Goal: Task Accomplishment & Management: Use online tool/utility

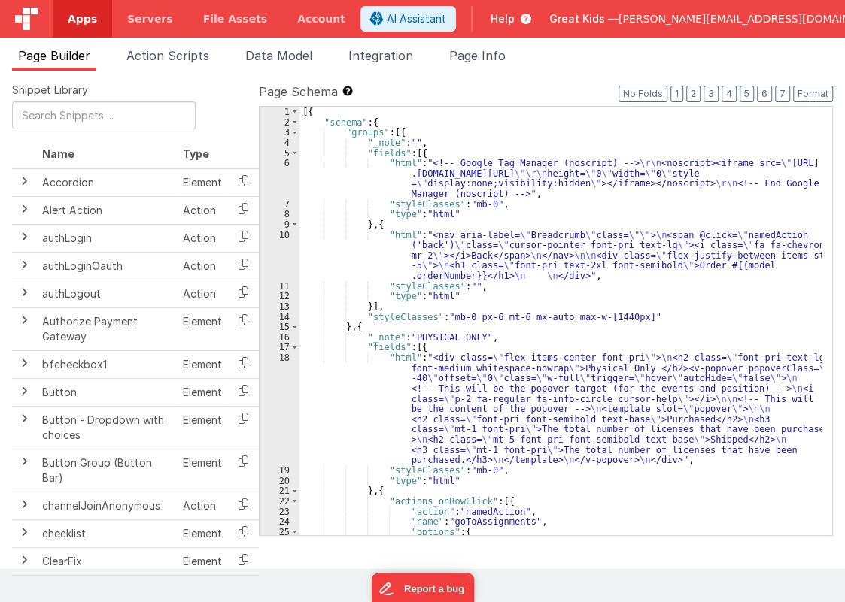
click at [77, 25] on span "Apps" at bounding box center [82, 18] width 29 height 15
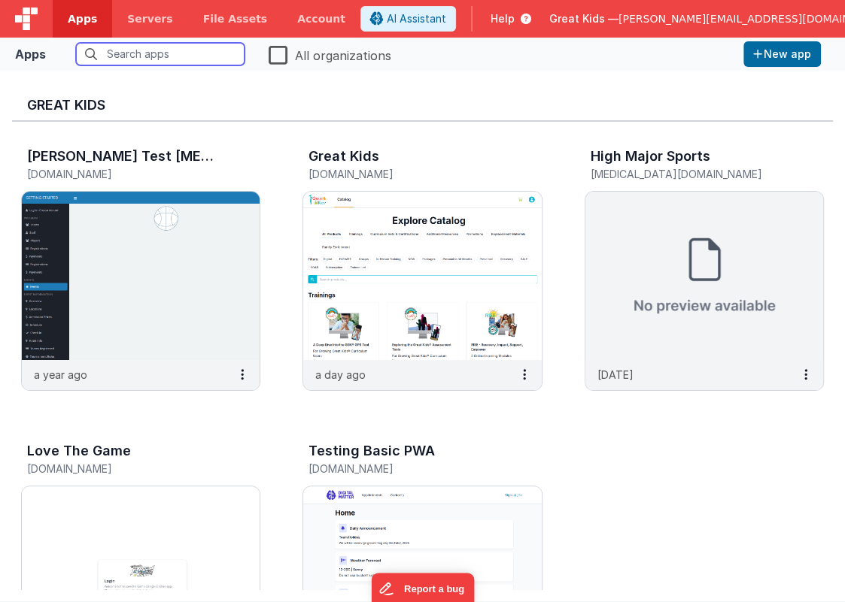
click at [135, 57] on input "text" at bounding box center [160, 54] width 168 height 23
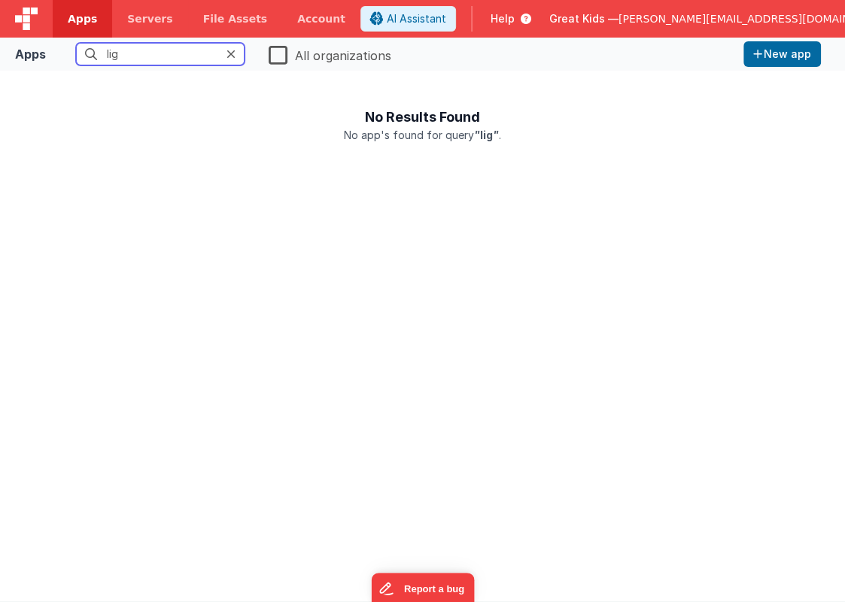
type input "lig"
click at [281, 56] on label "All organizations" at bounding box center [330, 54] width 123 height 21
click at [0, 0] on input "All organizations" at bounding box center [0, 0] width 0 height 0
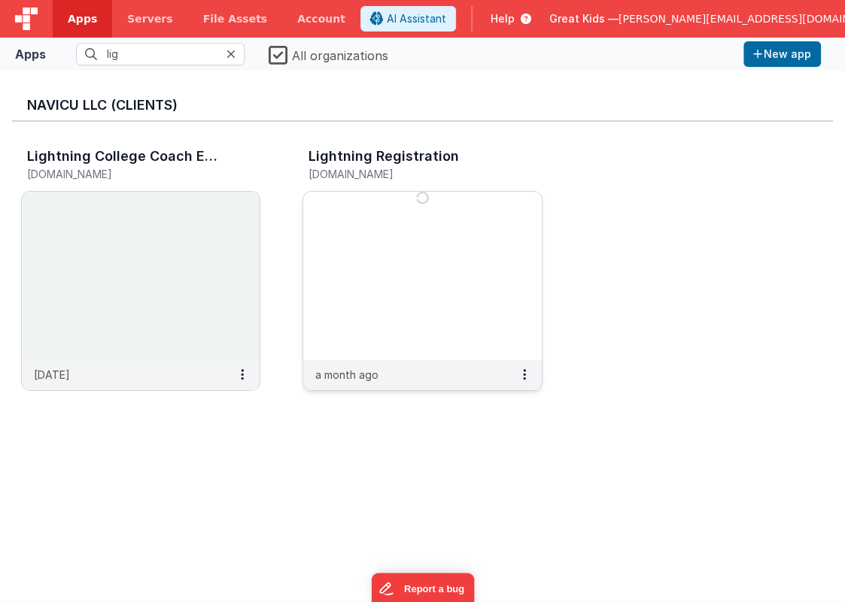
click at [373, 266] on img at bounding box center [422, 276] width 238 height 168
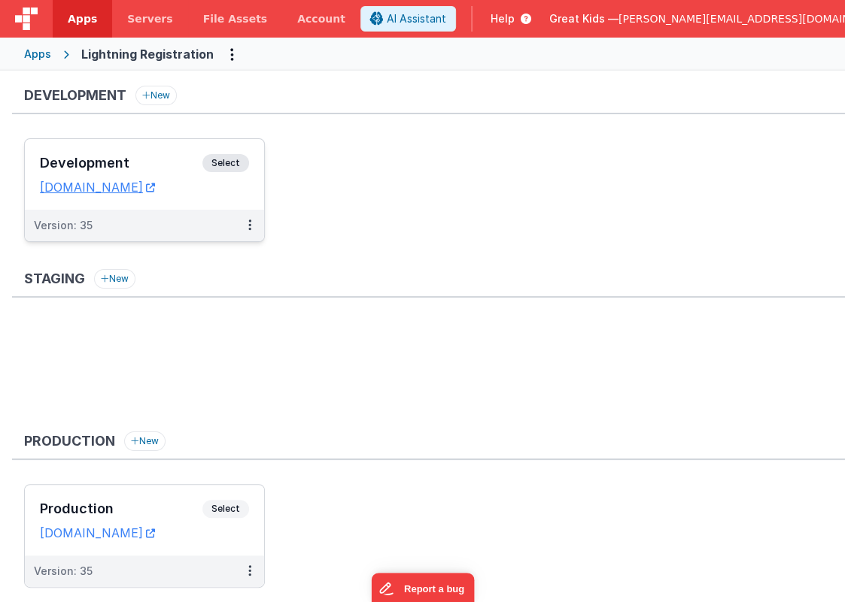
click at [180, 218] on div "Version: 35" at bounding box center [135, 225] width 202 height 15
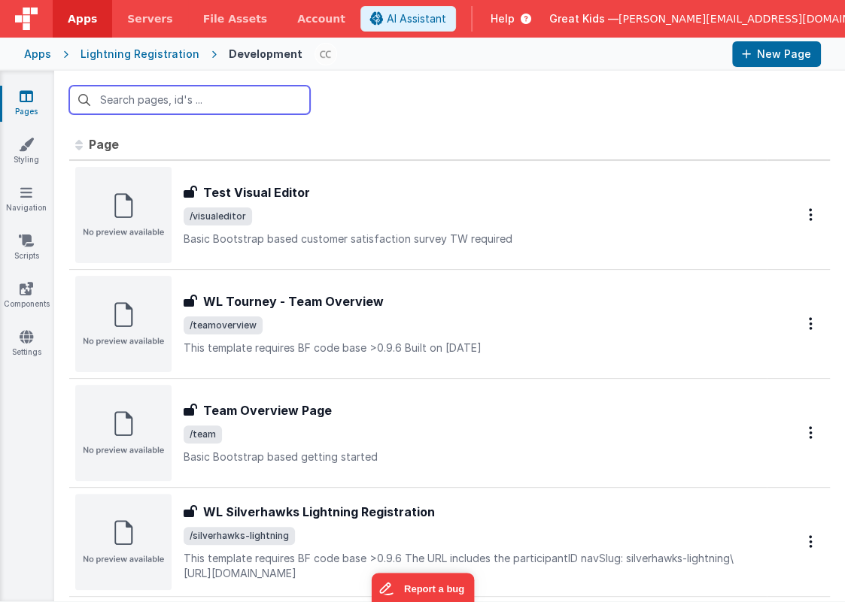
click at [179, 105] on input "text" at bounding box center [189, 100] width 241 height 29
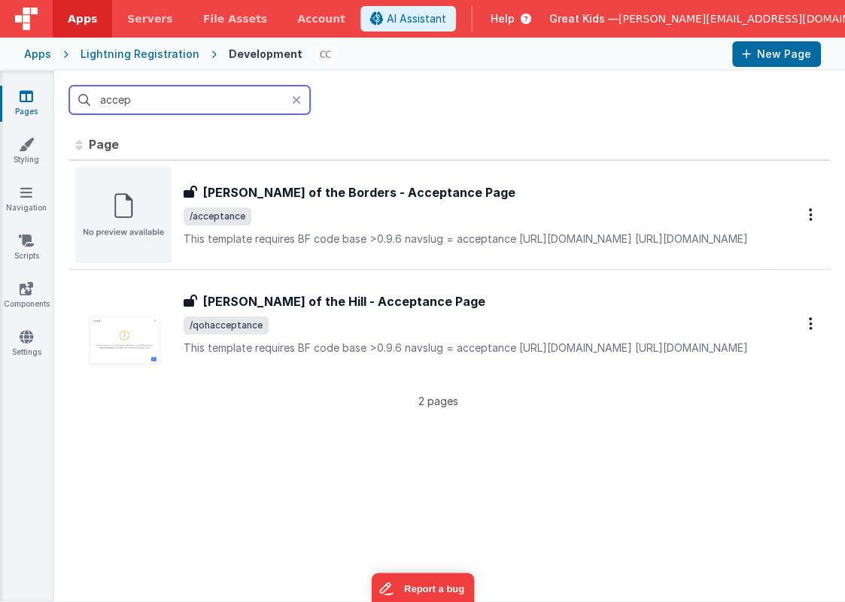
type input "accep"
click at [675, 157] on th "Page" at bounding box center [417, 145] width 697 height 30
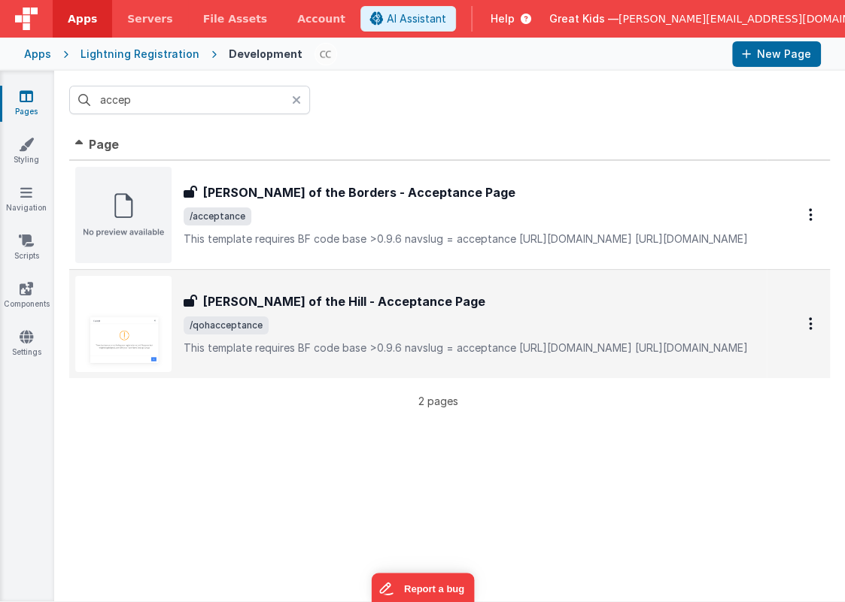
click at [362, 293] on h3 "[PERSON_NAME] of the Hill - Acceptance Page" at bounding box center [344, 302] width 282 height 18
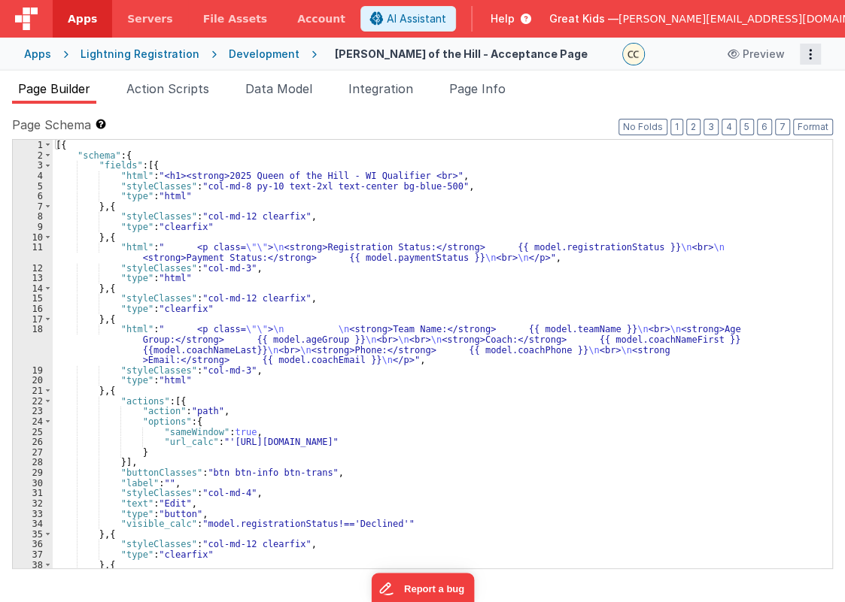
click at [806, 55] on button "Options" at bounding box center [810, 54] width 21 height 21
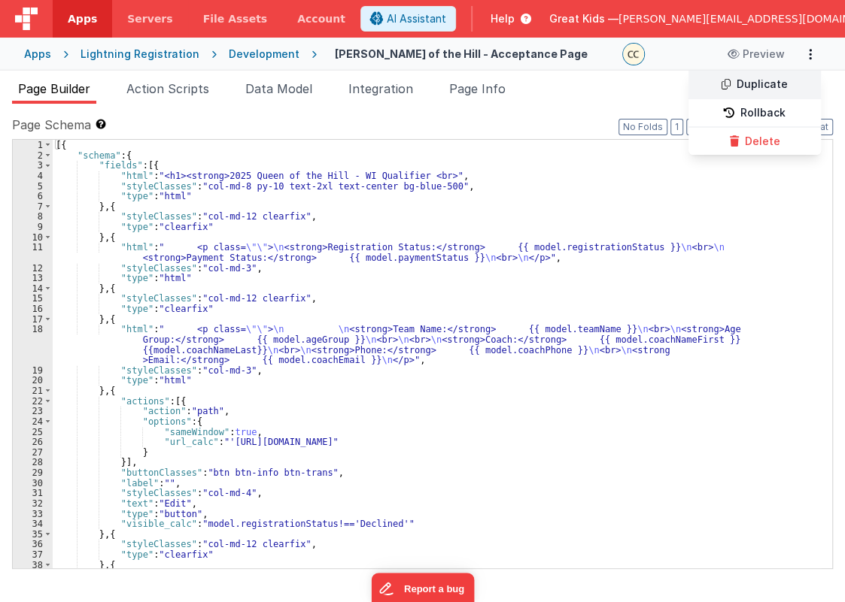
click at [782, 83] on link "Duplicate" at bounding box center [754, 85] width 132 height 29
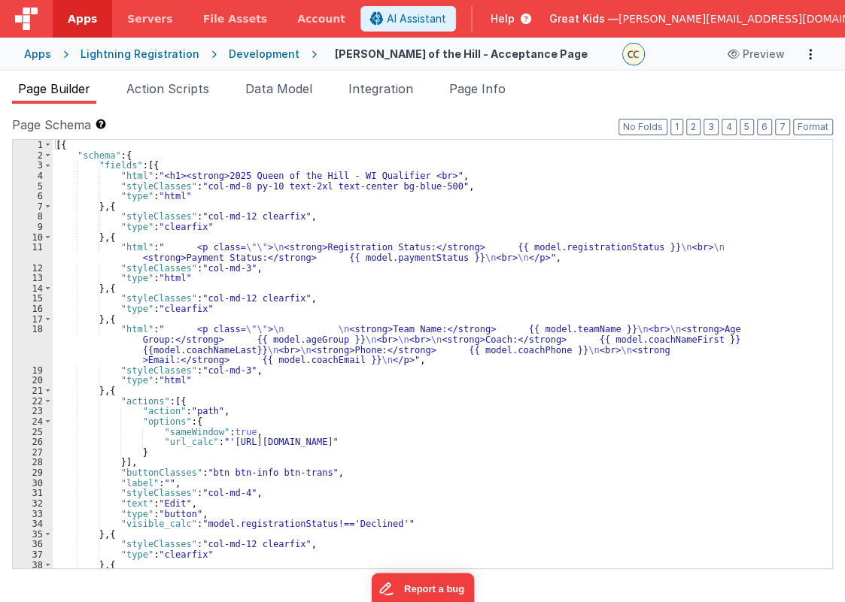
click at [217, 51] on icon at bounding box center [213, 54] width 29 height 15
click at [229, 56] on div "Development" at bounding box center [264, 54] width 71 height 15
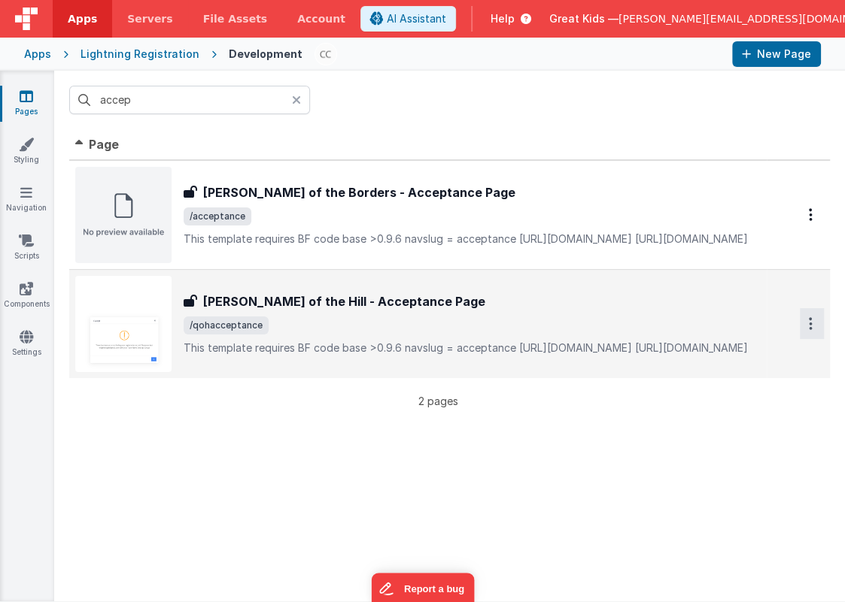
click at [804, 326] on button "Options" at bounding box center [812, 323] width 24 height 31
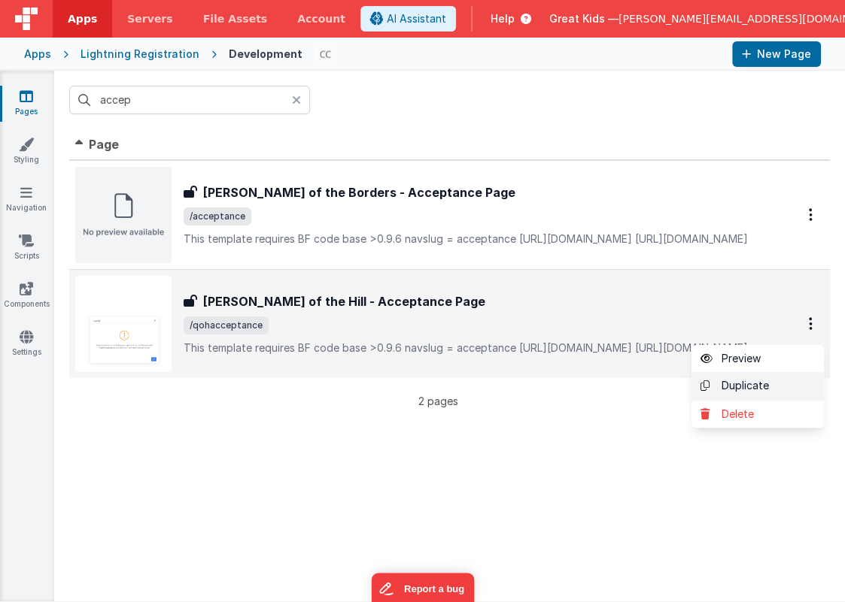
click at [729, 390] on link "Duplicate" at bounding box center [757, 386] width 132 height 29
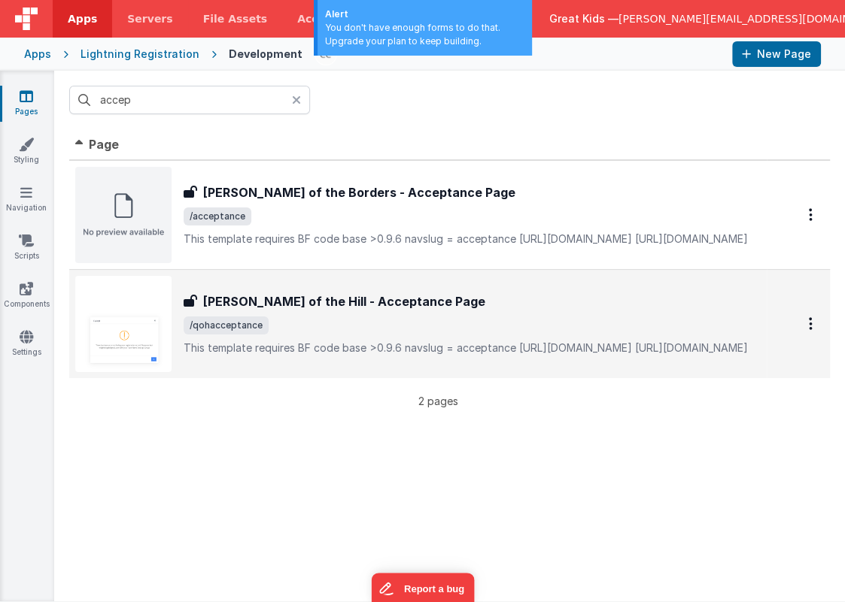
click at [459, 131] on th "Page" at bounding box center [417, 145] width 697 height 30
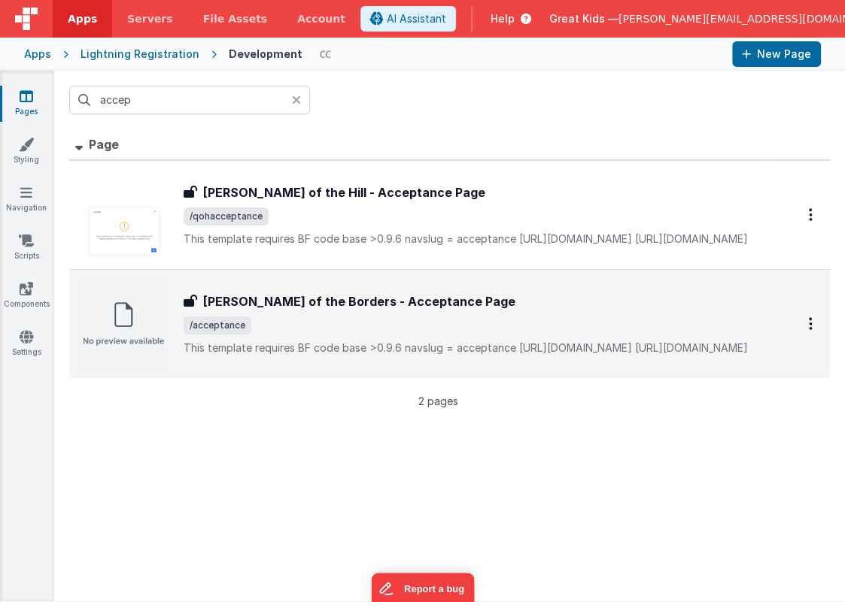
click at [35, 56] on div "Apps" at bounding box center [37, 54] width 27 height 15
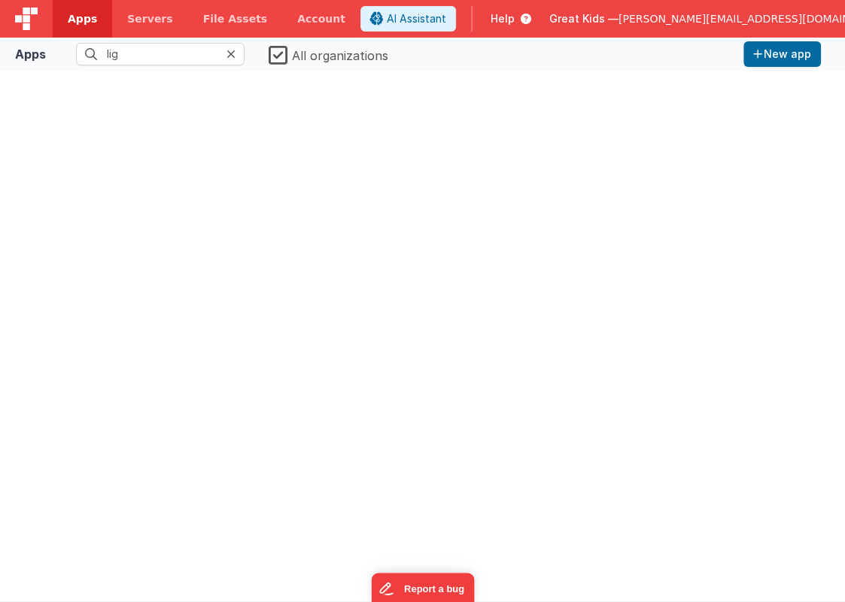
click at [275, 52] on label "All organizations" at bounding box center [329, 54] width 120 height 21
click at [0, 0] on input "All organizations" at bounding box center [0, 0] width 0 height 0
click at [226, 51] on input "lig" at bounding box center [160, 54] width 168 height 23
click at [228, 53] on icon at bounding box center [230, 54] width 9 height 12
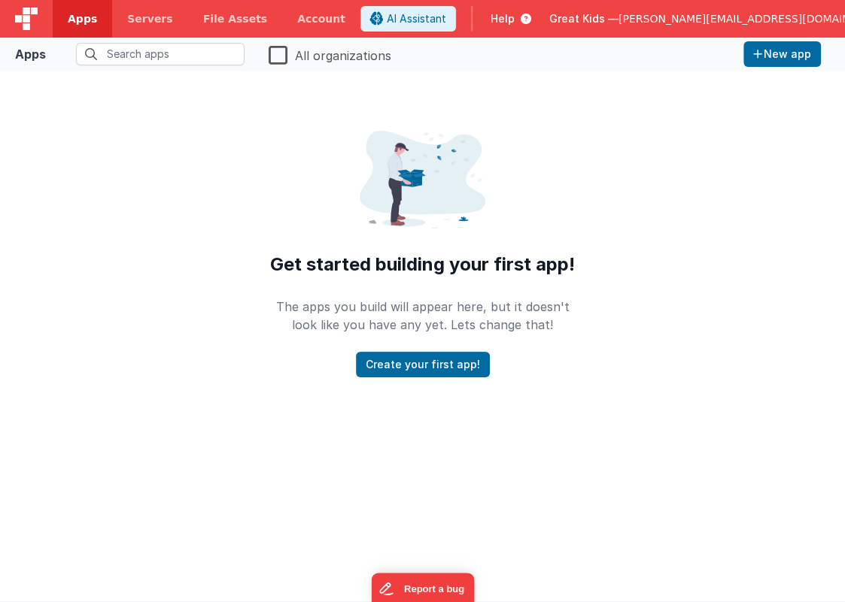
click at [740, 24] on span "[PERSON_NAME][EMAIL_ADDRESS][DOMAIN_NAME]" at bounding box center [754, 18] width 272 height 15
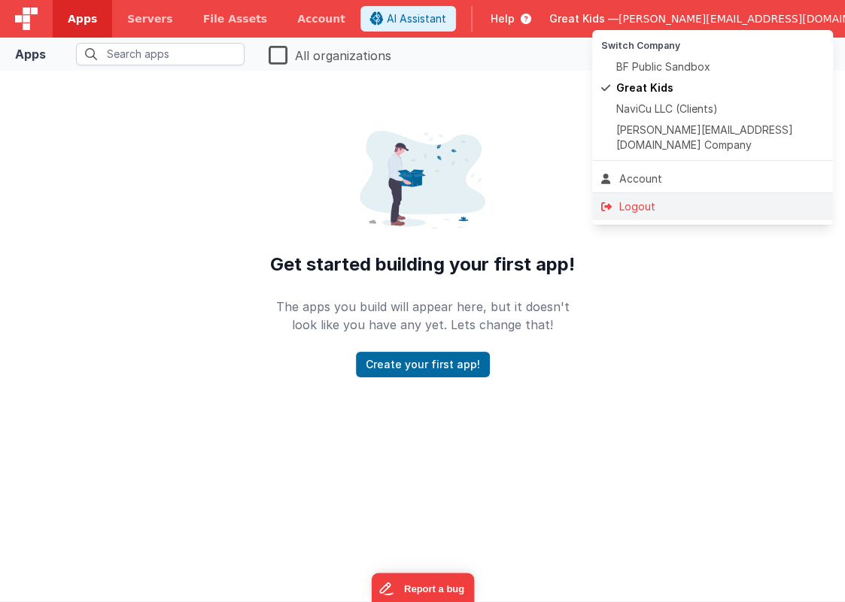
click at [648, 199] on div "Logout" at bounding box center [712, 206] width 223 height 15
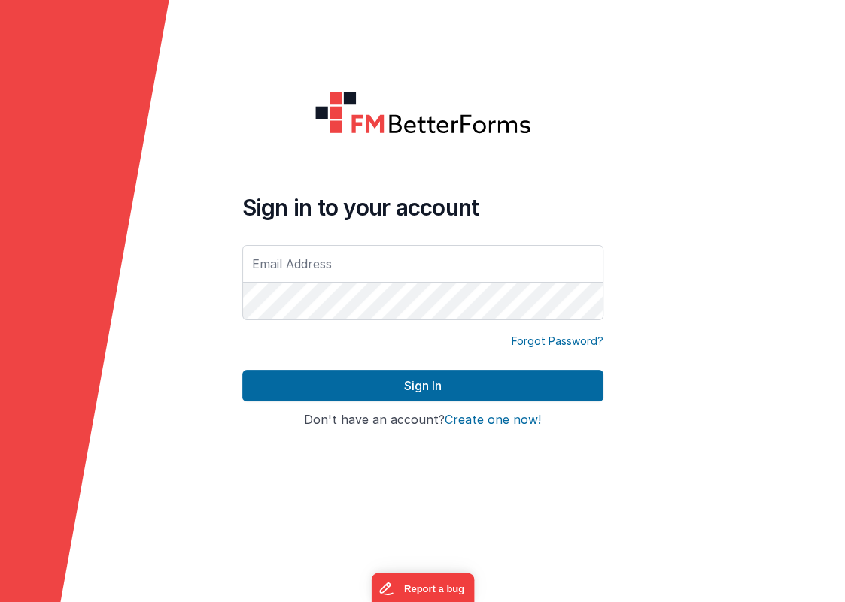
type input "[PERSON_NAME][EMAIL_ADDRESS][DOMAIN_NAME]"
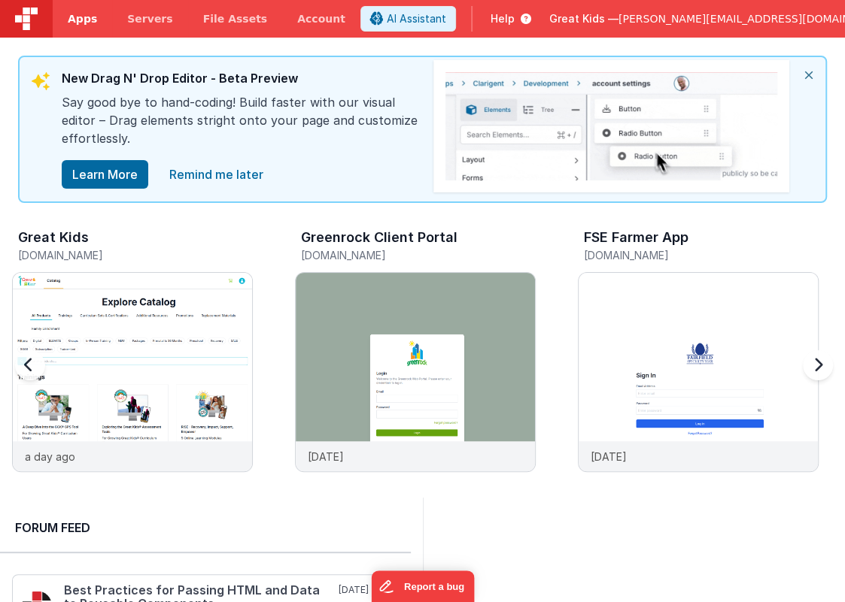
click at [90, 17] on span "Apps" at bounding box center [82, 18] width 29 height 15
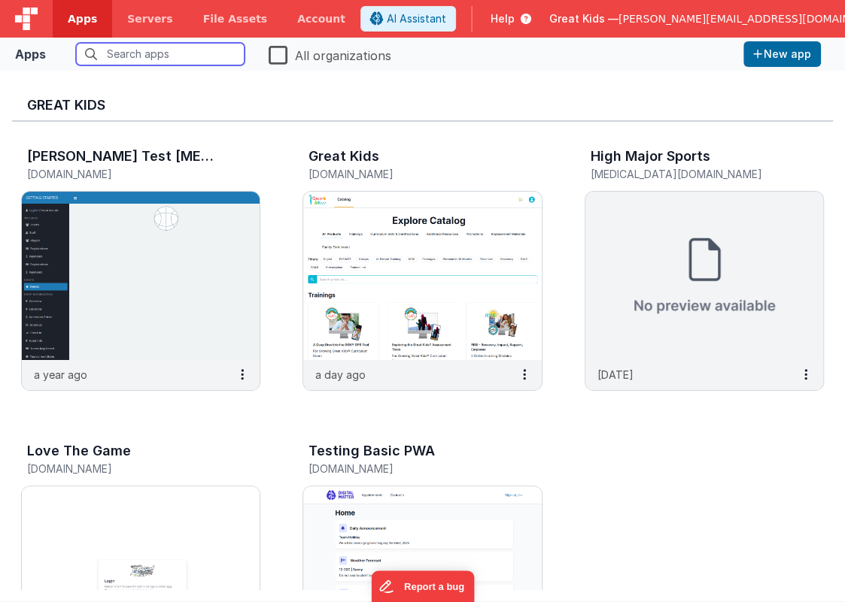
click at [165, 58] on input "text" at bounding box center [160, 54] width 168 height 23
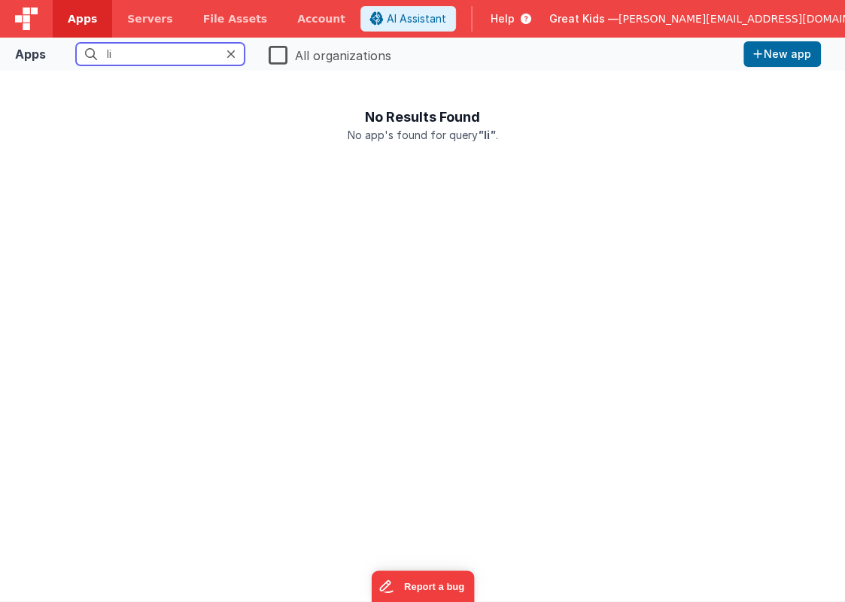
type input "l"
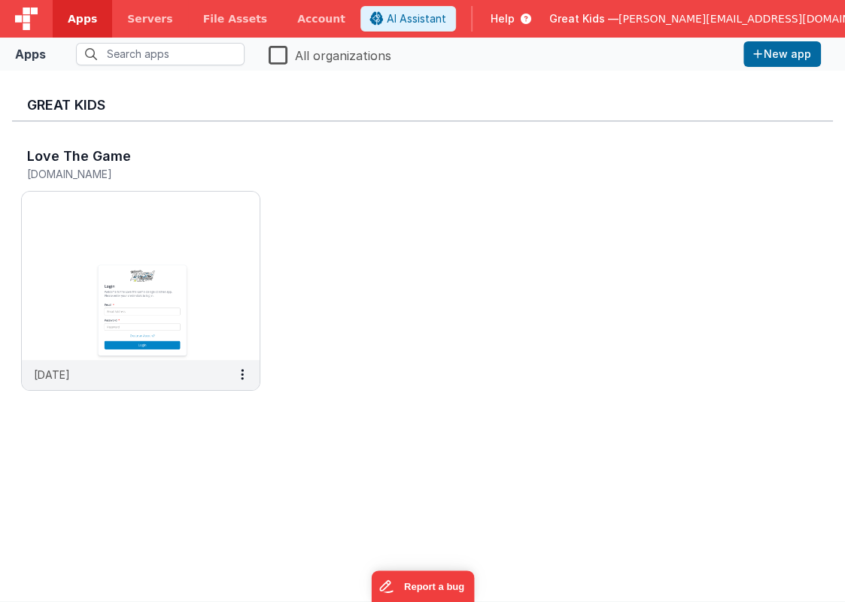
click at [271, 57] on label "All organizations" at bounding box center [330, 54] width 123 height 21
click at [0, 0] on input "All organizations" at bounding box center [0, 0] width 0 height 0
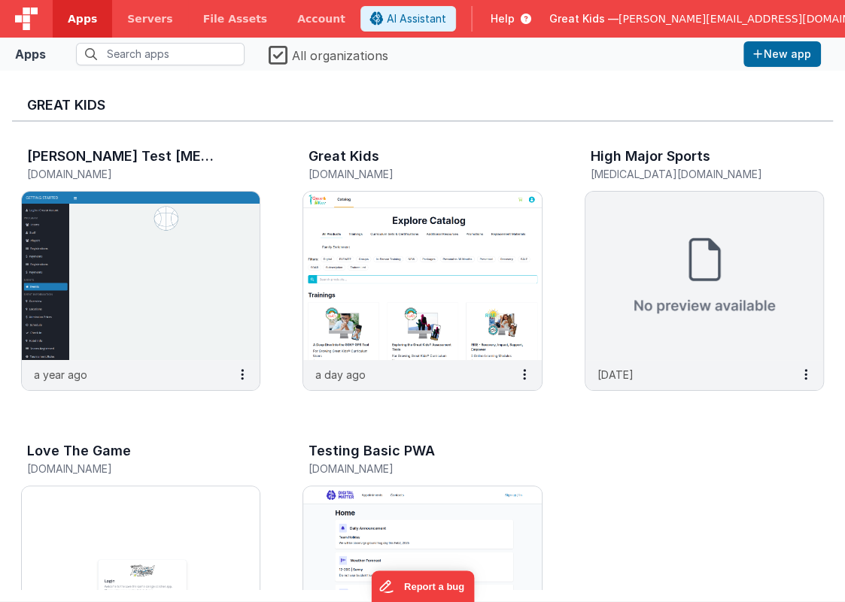
click at [618, 18] on span "Great Kids —" at bounding box center [583, 18] width 69 height 15
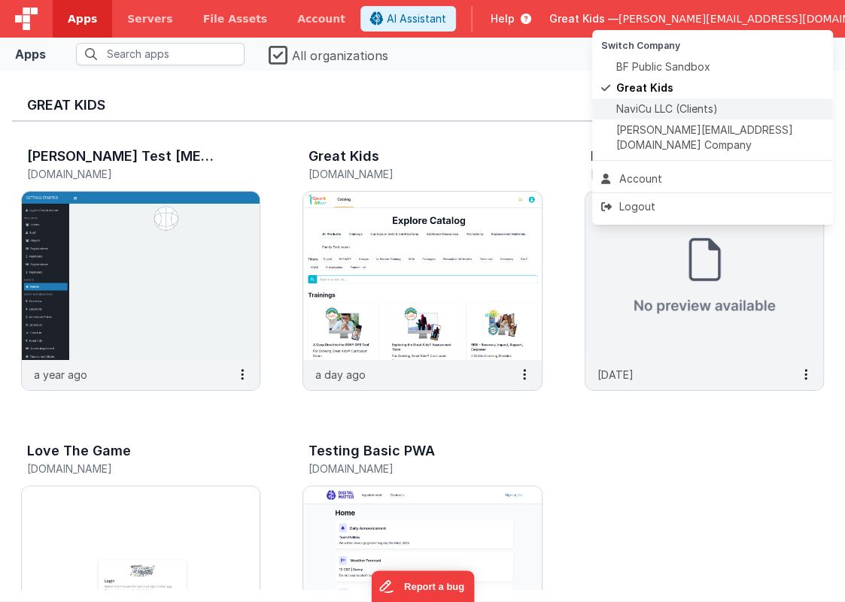
click at [684, 102] on span "NaviCu LLC (Clients)" at bounding box center [667, 109] width 102 height 15
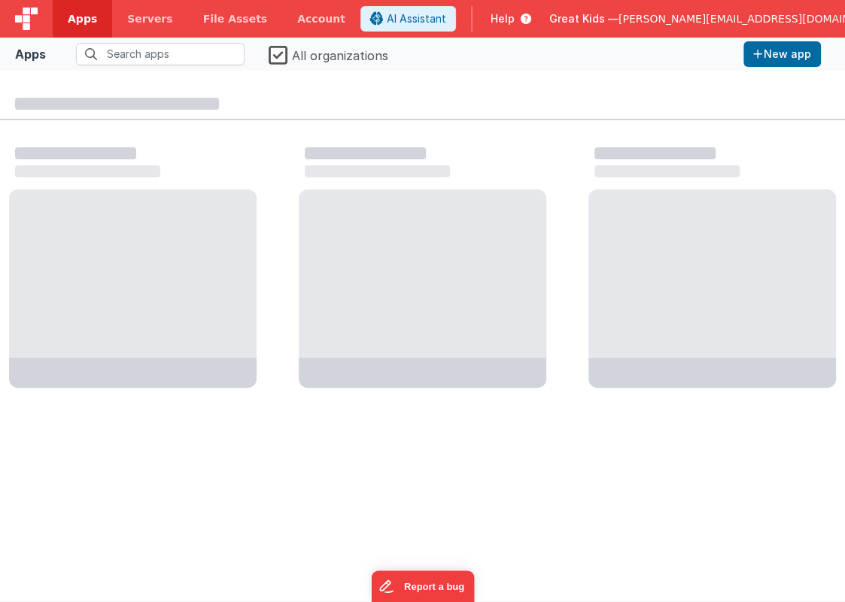
click at [276, 59] on label "All organizations" at bounding box center [329, 54] width 120 height 21
click at [0, 0] on input "All organizations" at bounding box center [0, 0] width 0 height 0
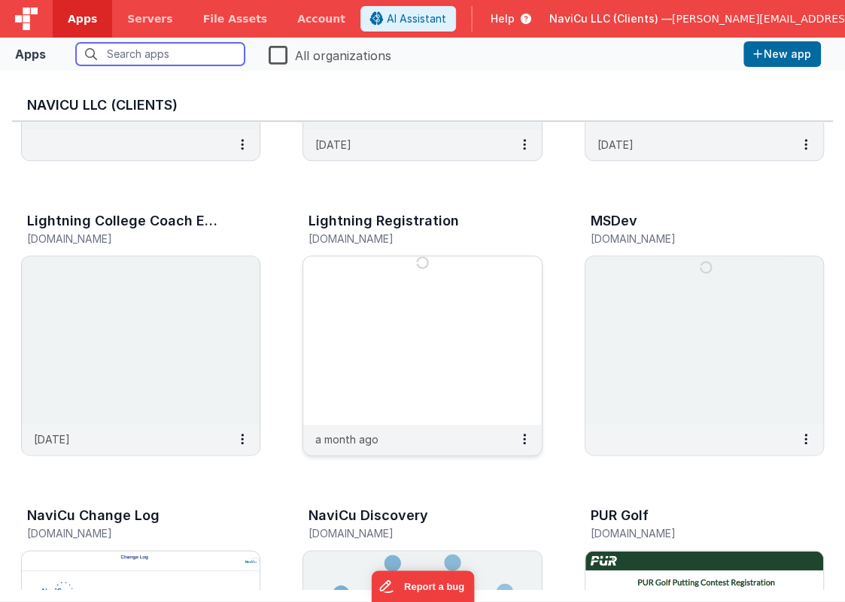
scroll to position [820, 0]
click at [356, 293] on img at bounding box center [422, 340] width 238 height 168
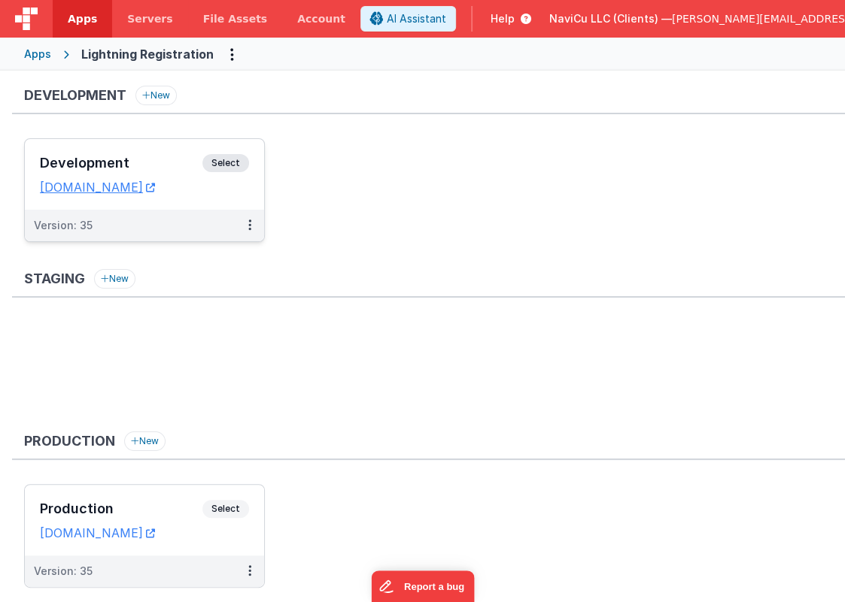
click at [197, 223] on div "Version: 35" at bounding box center [135, 225] width 202 height 15
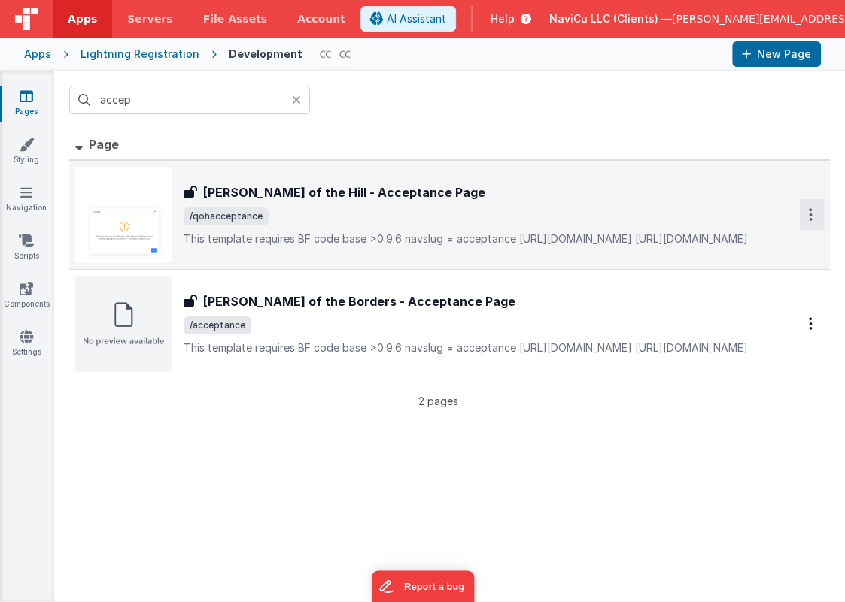
click at [803, 217] on button "Options" at bounding box center [812, 214] width 24 height 31
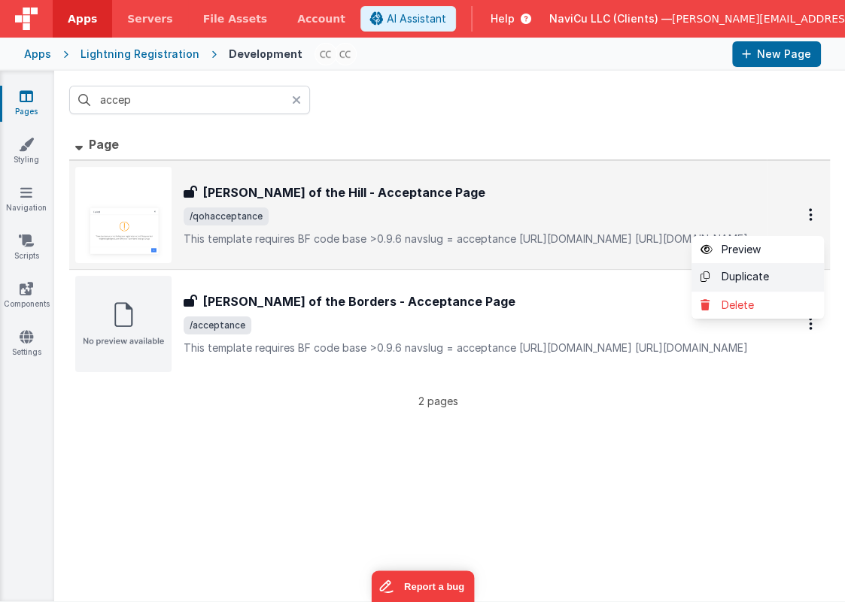
click at [742, 275] on link "Duplicate" at bounding box center [757, 277] width 132 height 29
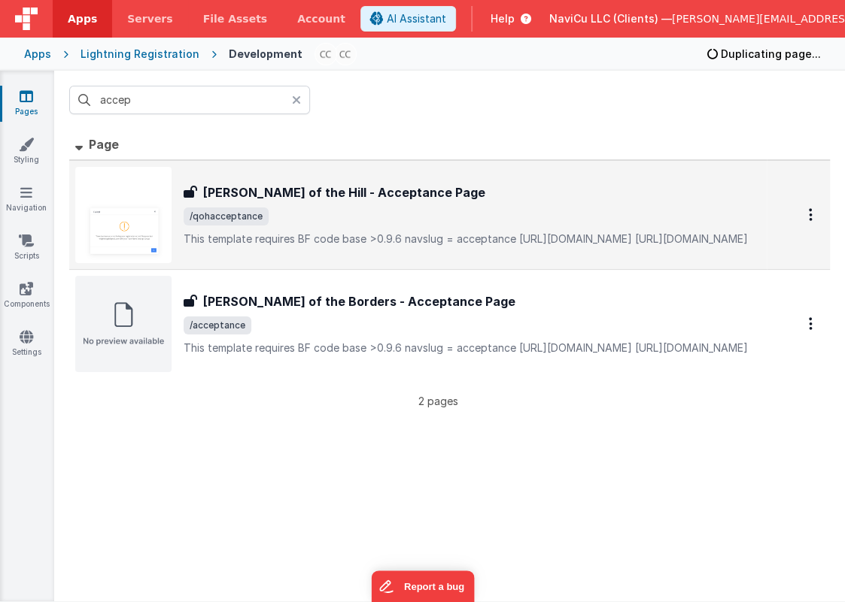
click at [401, 114] on div "accep" at bounding box center [449, 100] width 791 height 59
click at [295, 96] on icon at bounding box center [296, 100] width 9 height 12
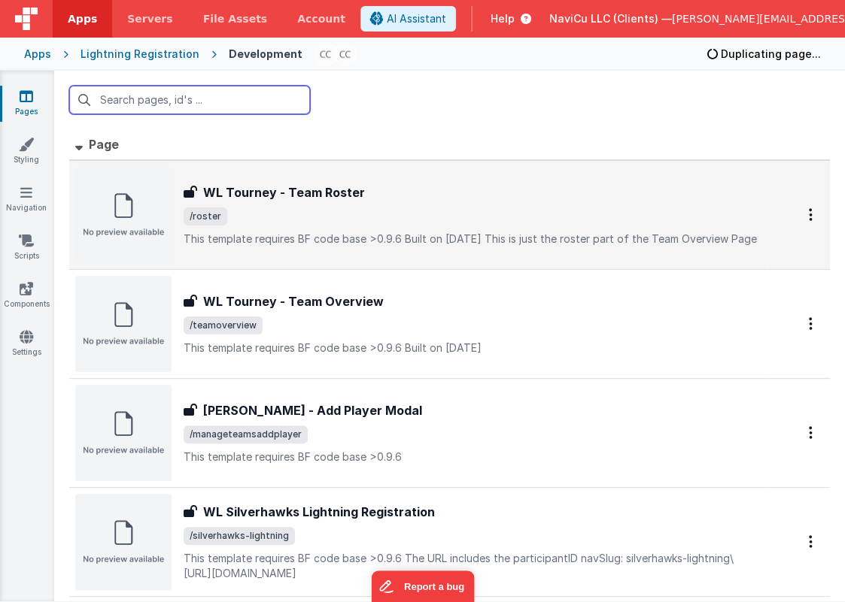
click at [280, 102] on input "text" at bounding box center [189, 100] width 241 height 29
type input "acc"
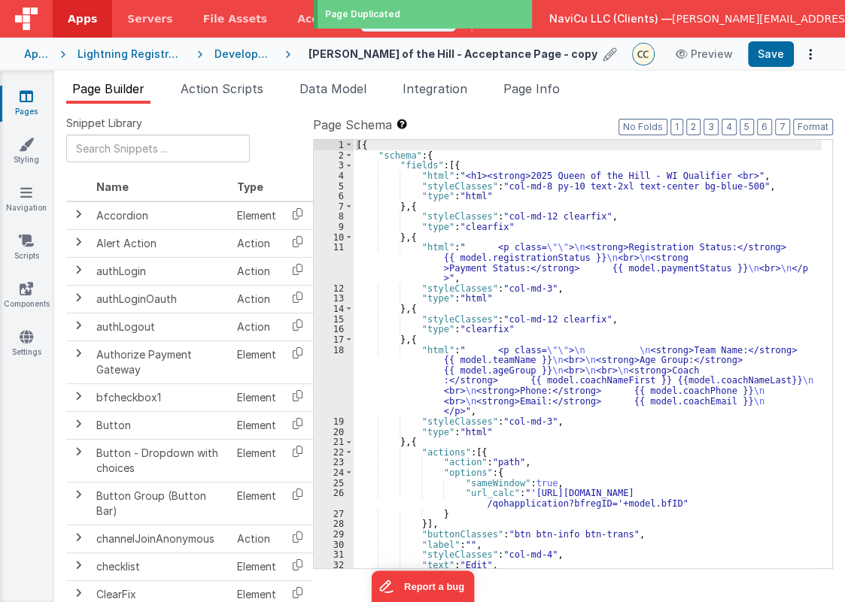
click at [503, 54] on h4 "[PERSON_NAME] of the Hill - Acceptance Page - copy" at bounding box center [452, 53] width 289 height 11
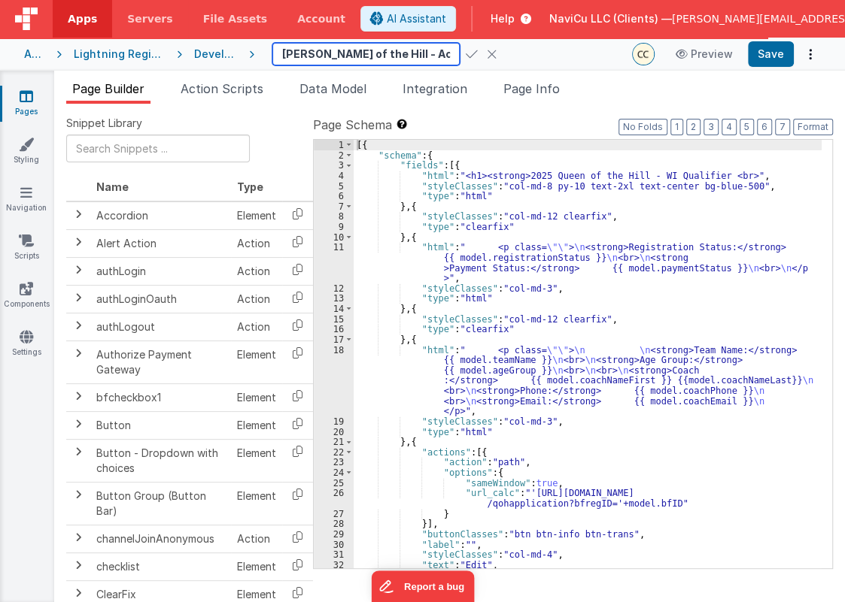
scroll to position [0, 87]
click at [351, 53] on input "[PERSON_NAME] of the Hill - Acceptance Page - copy" at bounding box center [365, 54] width 187 height 23
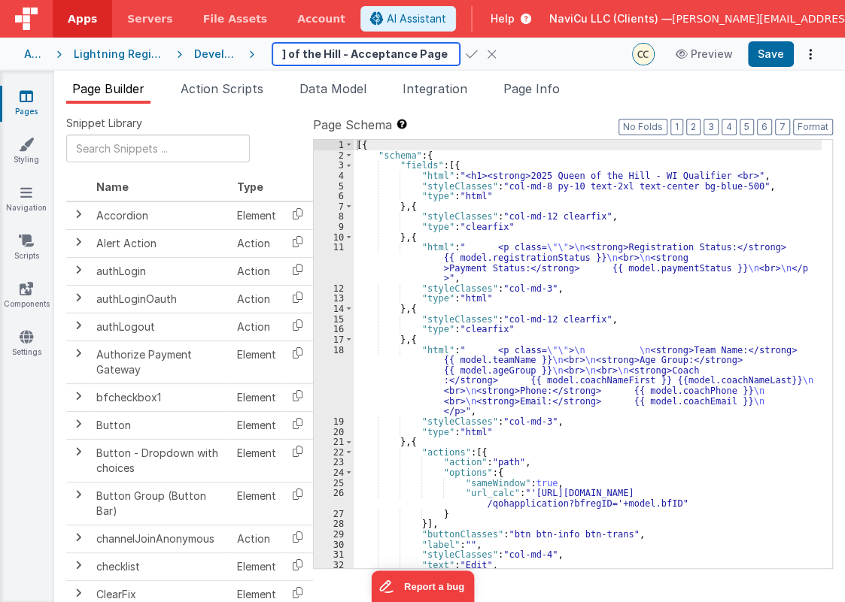
drag, startPoint x: 405, startPoint y: 56, endPoint x: 490, endPoint y: 50, distance: 85.3
click at [490, 50] on div "[PERSON_NAME] of the Hill - Acceptance Page - copy" at bounding box center [446, 54] width 348 height 23
click at [333, 53] on input "[PERSON_NAME] of the Hill - Acceptance Page" at bounding box center [365, 54] width 187 height 23
click at [332, 53] on input "[PERSON_NAME] of the Hill - Acceptance Page" at bounding box center [365, 54] width 187 height 23
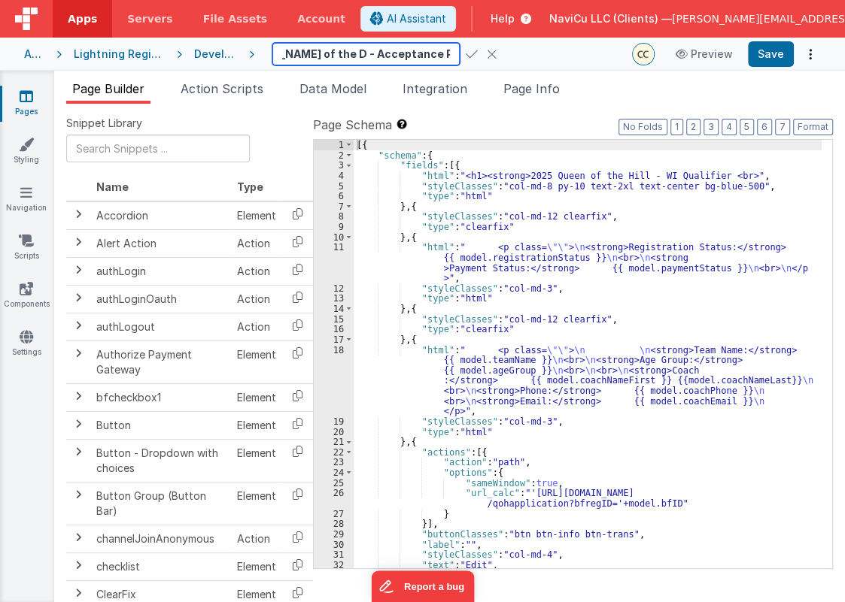
scroll to position [0, 43]
type input "[PERSON_NAME] of the Diamond - Acceptance Page"
click at [511, 218] on div "[{ "schema" : { "fields" : [{ "html" : "<h1><strong>2025 Queen of the Hill - WI…" at bounding box center [588, 364] width 468 height 449
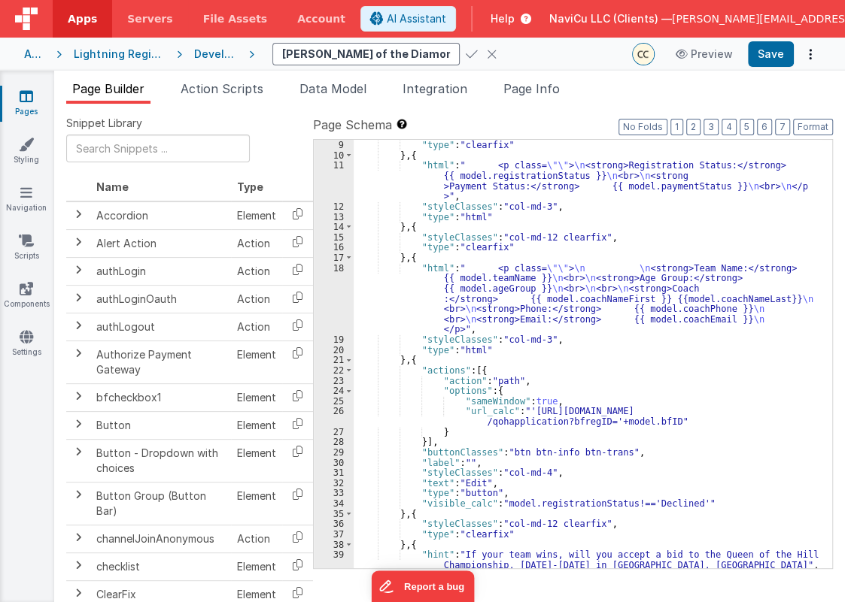
scroll to position [123, 0]
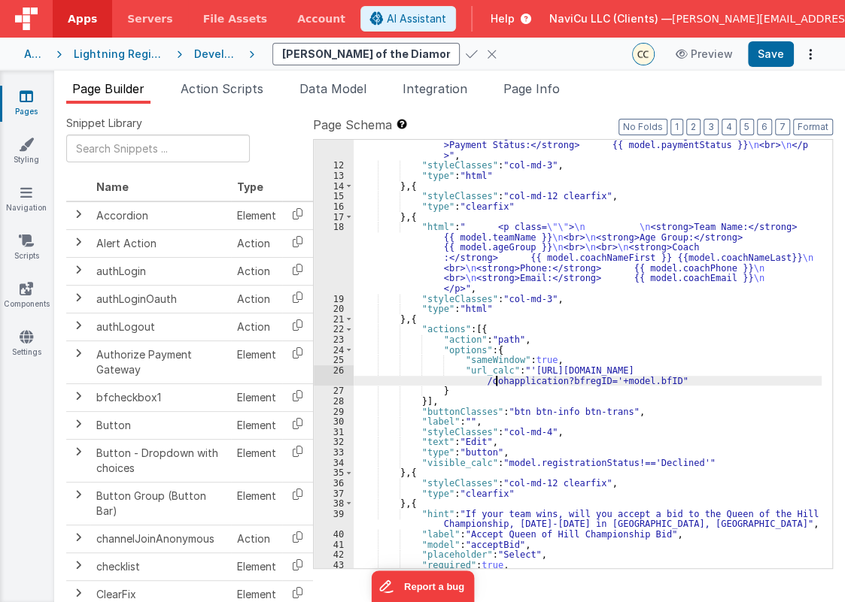
click at [496, 382] on div ""html" : " <p class= \"\" > \n <strong>Registration Status:</strong> {{ model.r…" at bounding box center [588, 360] width 468 height 480
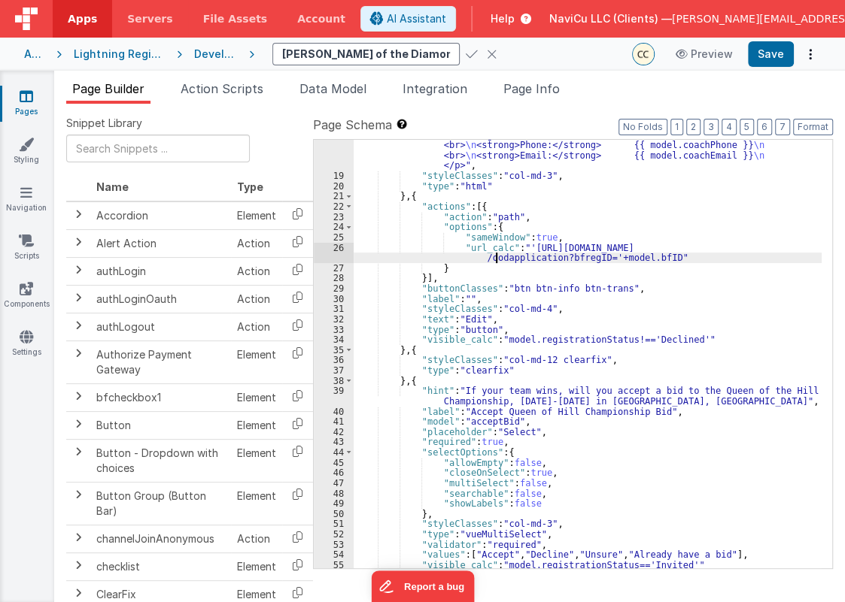
scroll to position [287, 0]
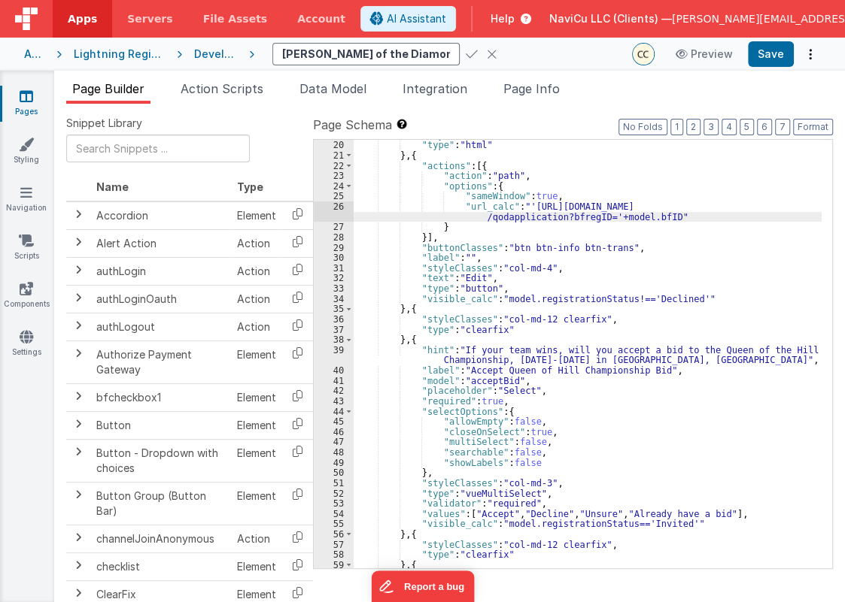
click at [417, 344] on div ""styleClasses" : "col-md-3" , "type" : "html" } , { "actions" : [{ "action" : "…" at bounding box center [588, 354] width 468 height 449
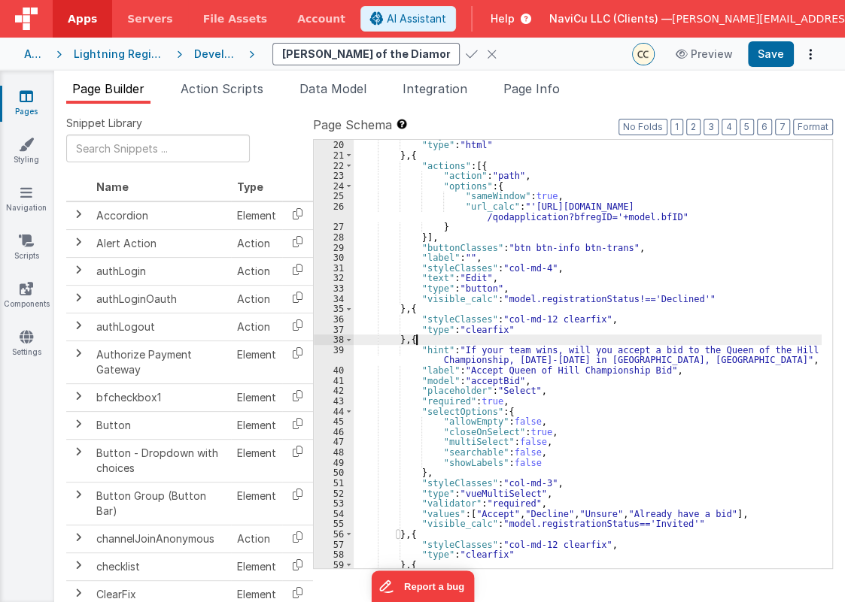
click at [417, 344] on div ""styleClasses" : "col-md-3" , "type" : "html" } , { "actions" : [{ "action" : "…" at bounding box center [588, 354] width 468 height 449
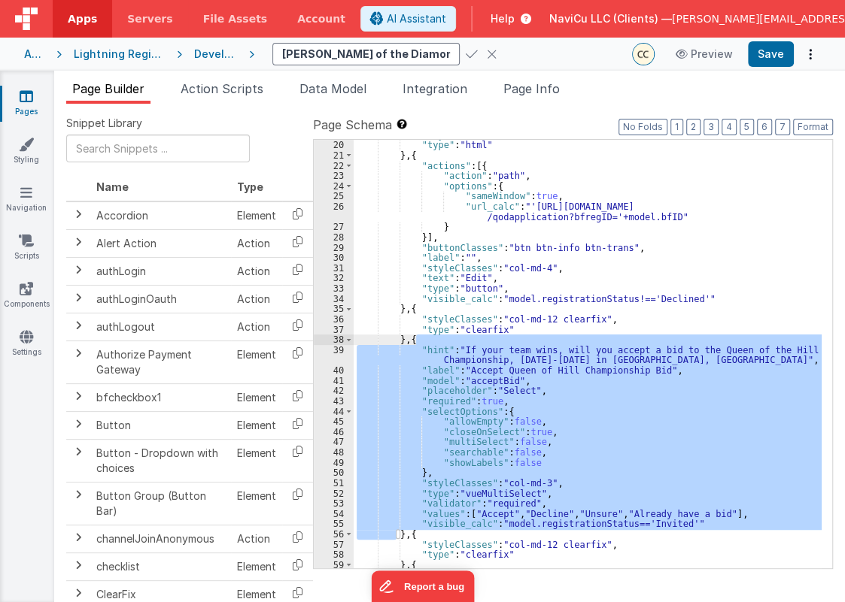
click at [408, 341] on div ""styleClasses" : "col-md-3" , "type" : "html" } , { "actions" : [{ "action" : "…" at bounding box center [588, 354] width 468 height 449
drag, startPoint x: 411, startPoint y: 341, endPoint x: 405, endPoint y: 539, distance: 198.7
click at [405, 539] on div ""styleClasses" : "col-md-3" , "type" : "html" } , { "actions" : [{ "action" : "…" at bounding box center [588, 354] width 468 height 449
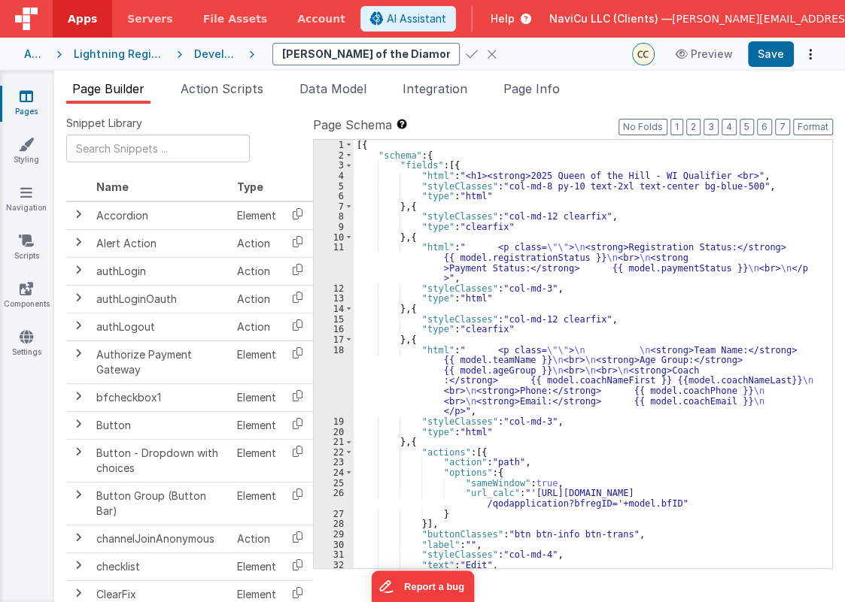
scroll to position [0, 0]
drag, startPoint x: 609, startPoint y: 173, endPoint x: 703, endPoint y: 174, distance: 93.3
click at [703, 174] on div "[{ "schema" : { "fields" : [{ "html" : "<h1><strong>2025 Queen of the Hill - WI…" at bounding box center [588, 364] width 468 height 449
click at [644, 212] on div "[{ "schema" : { "fields" : [{ "html" : "<h1><strong>2025 Queen of the Diamond <…" at bounding box center [588, 364] width 468 height 449
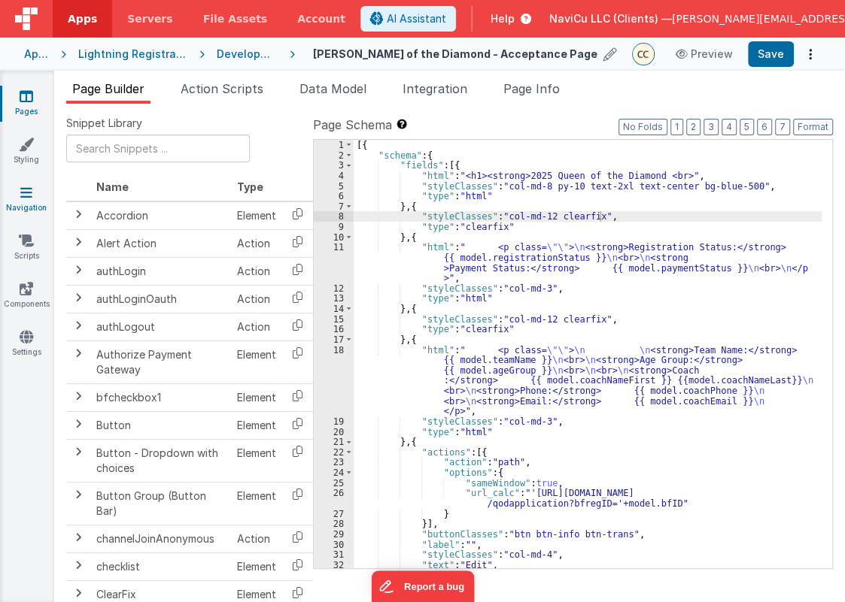
click at [30, 193] on icon at bounding box center [26, 192] width 12 height 15
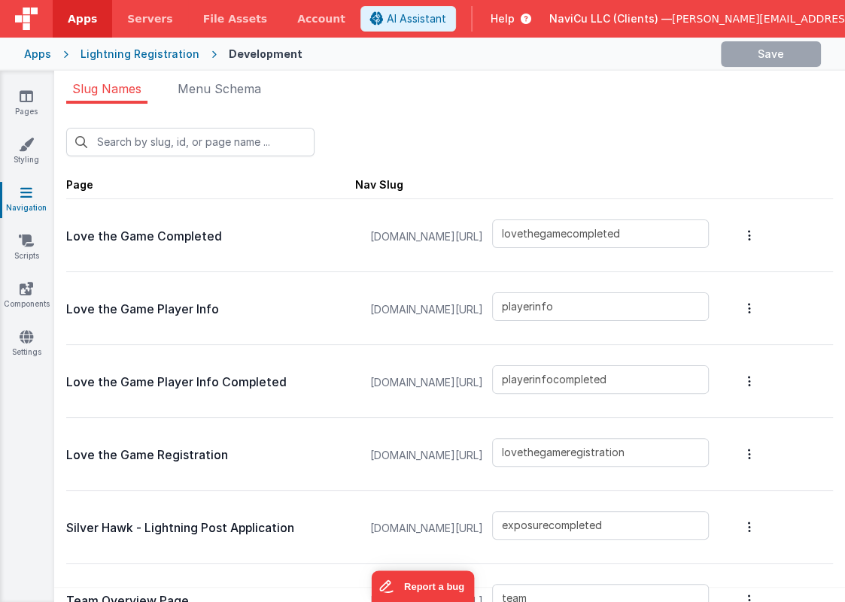
type input "qodapplication"
type input "qodapplicationcompleted"
type input "qohacceptance"
type input "qohapplication"
type input "qohapplicationcompleted"
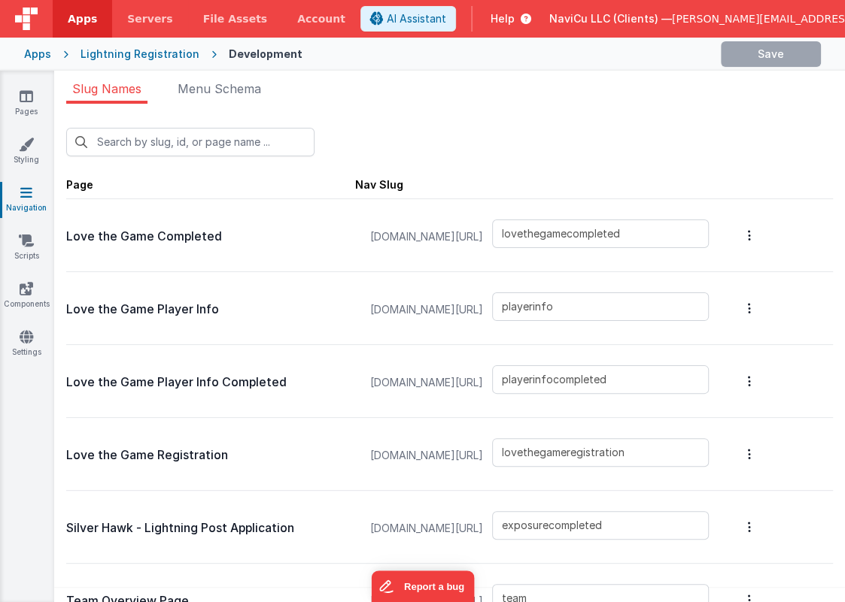
type input "silverhawks-lightning"
type input "manageteamsaddplayer"
type input "teamoverview"
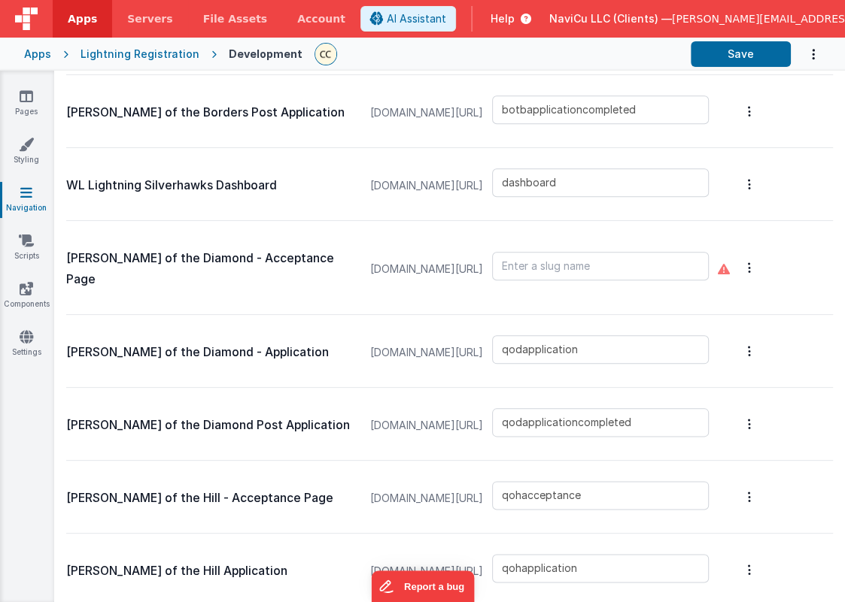
scroll to position [820, 0]
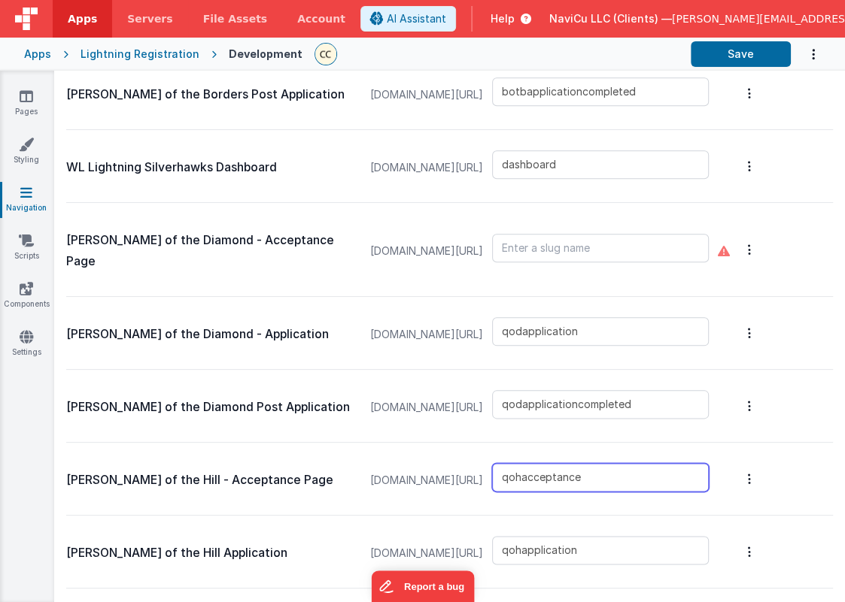
drag, startPoint x: 639, startPoint y: 432, endPoint x: 551, endPoint y: 436, distance: 87.3
click at [551, 452] on div "[DOMAIN_NAME][URL] qohacceptance" at bounding box center [539, 480] width 357 height 57
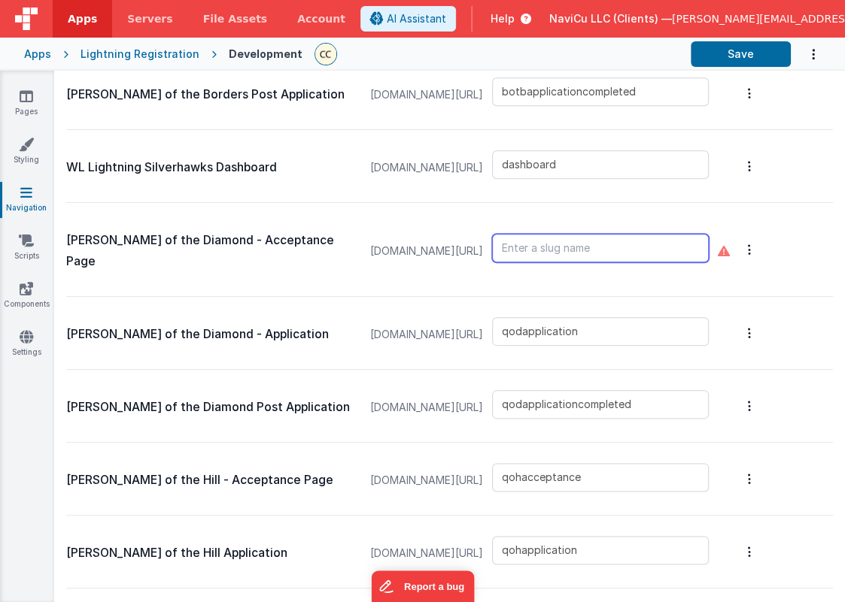
click at [589, 234] on input "text" at bounding box center [600, 248] width 217 height 29
paste input "qohacceptance"
click at [583, 234] on input "qohacceptance" at bounding box center [600, 248] width 217 height 29
drag, startPoint x: 653, startPoint y: 212, endPoint x: 542, endPoint y: 204, distance: 110.9
click at [542, 212] on div "[DOMAIN_NAME][URL] qodacceptance" at bounding box center [539, 251] width 357 height 78
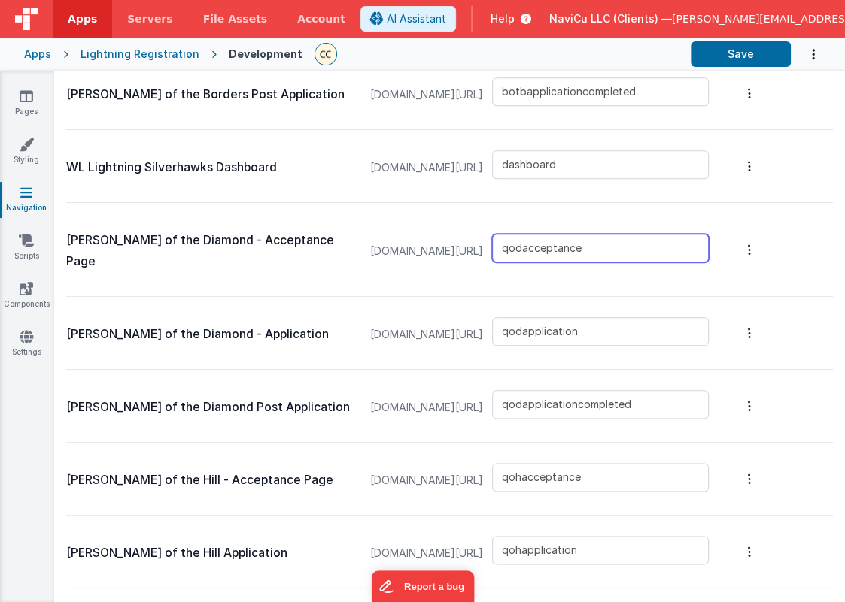
type input "qodacceptance"
click at [569, 203] on div "[PERSON_NAME] of the Diamond - Acceptance Page [DOMAIN_NAME][URL] qodacceptance" at bounding box center [449, 250] width 766 height 94
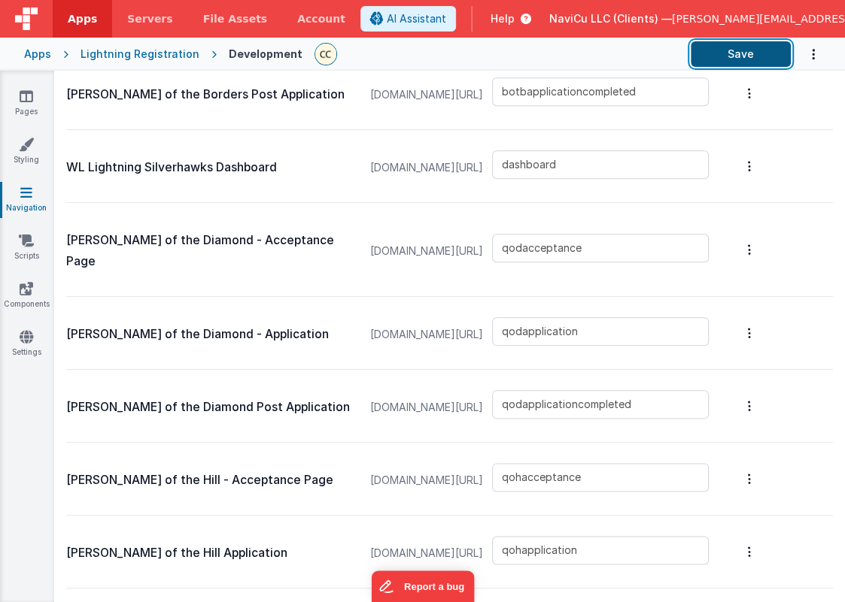
click at [717, 61] on button "Save" at bounding box center [740, 54] width 100 height 26
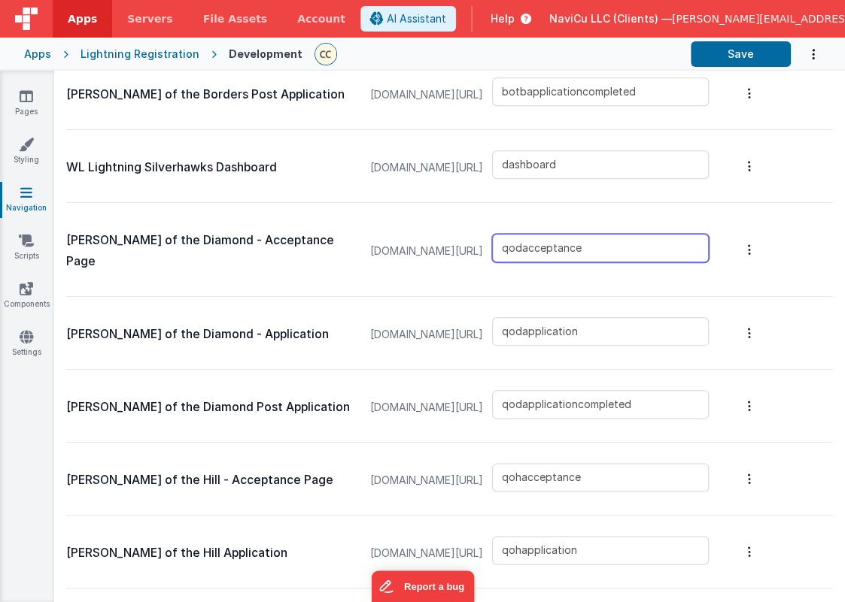
click at [576, 234] on input "qodacceptance" at bounding box center [600, 248] width 217 height 29
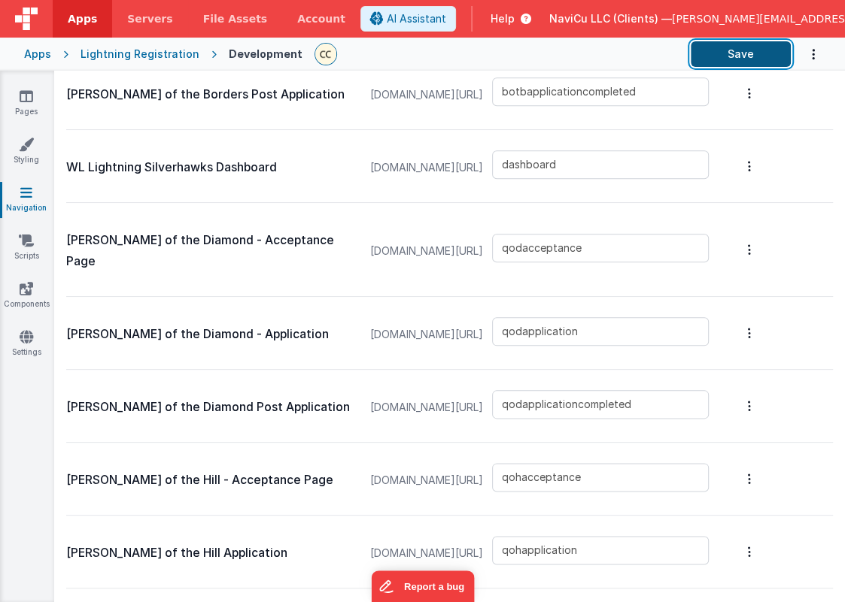
click at [743, 47] on button "Save" at bounding box center [740, 54] width 100 height 26
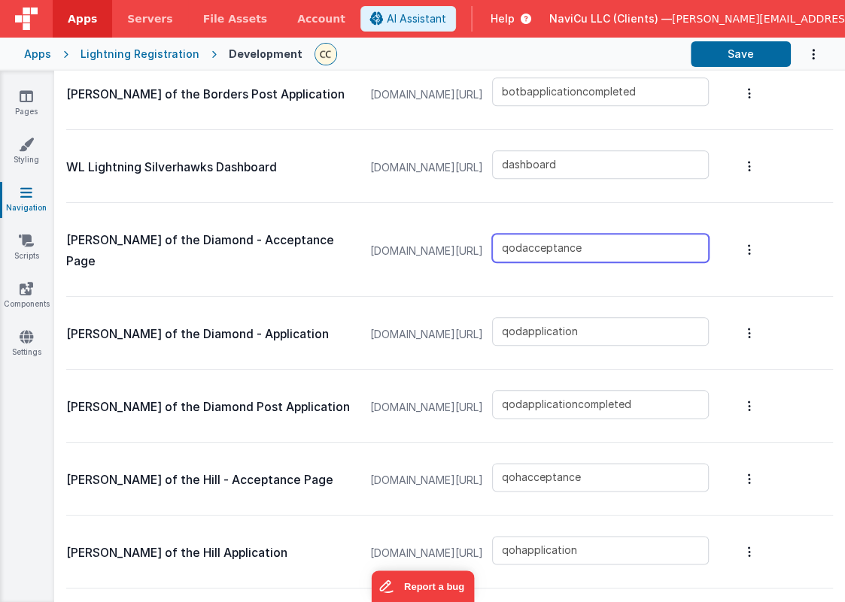
click at [654, 234] on input "qodacceptance" at bounding box center [600, 248] width 217 height 29
click at [156, 53] on div "Lightning Registration" at bounding box center [139, 54] width 119 height 15
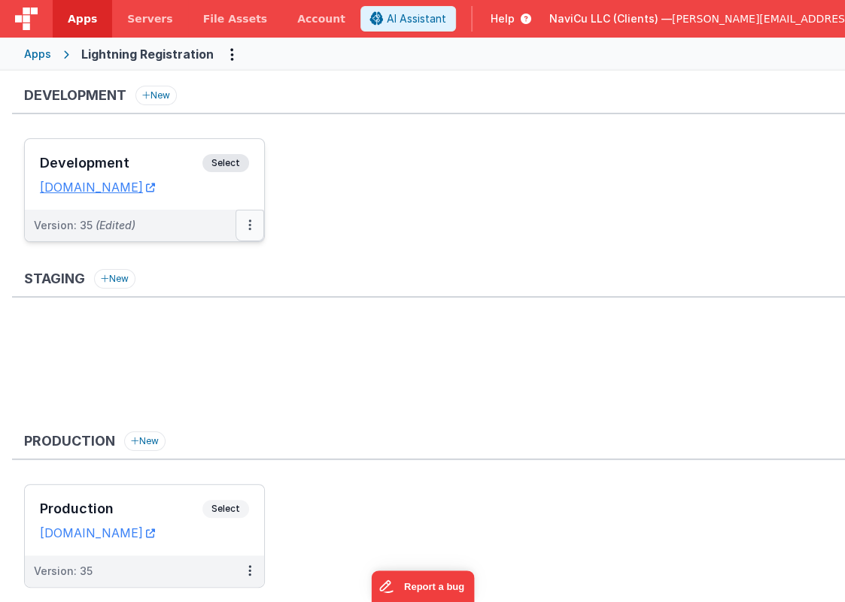
click at [252, 222] on button at bounding box center [249, 226] width 29 height 32
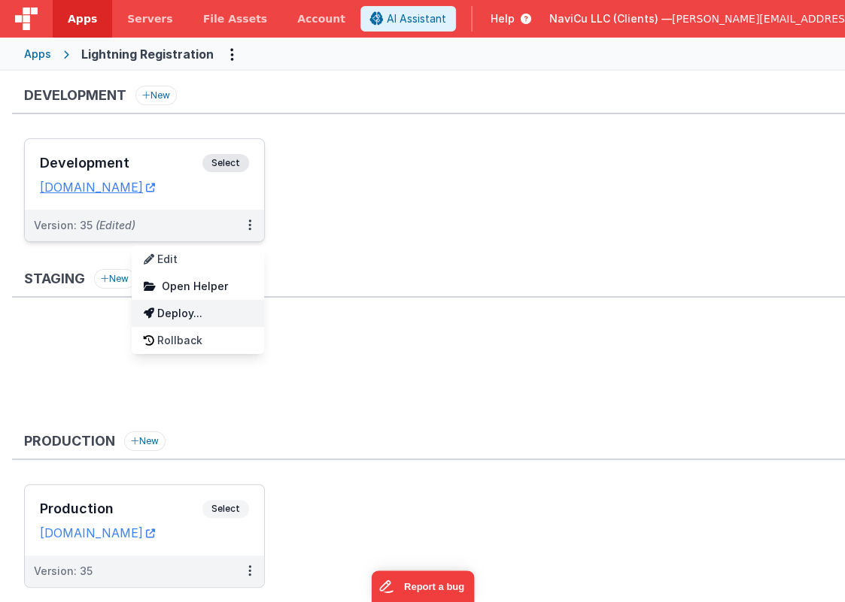
click at [193, 316] on link "Deploy..." at bounding box center [198, 313] width 132 height 27
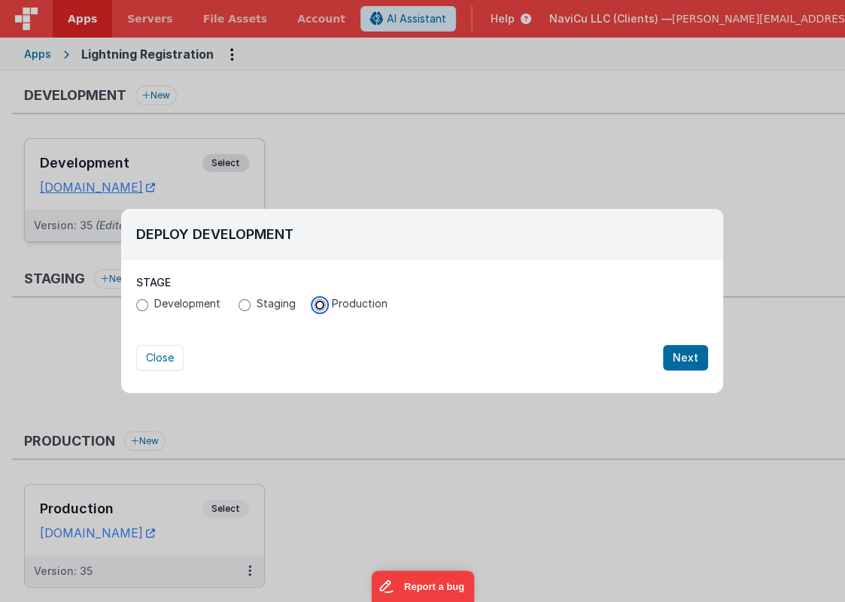
click at [318, 305] on input "Production" at bounding box center [320, 305] width 12 height 12
radio input "true"
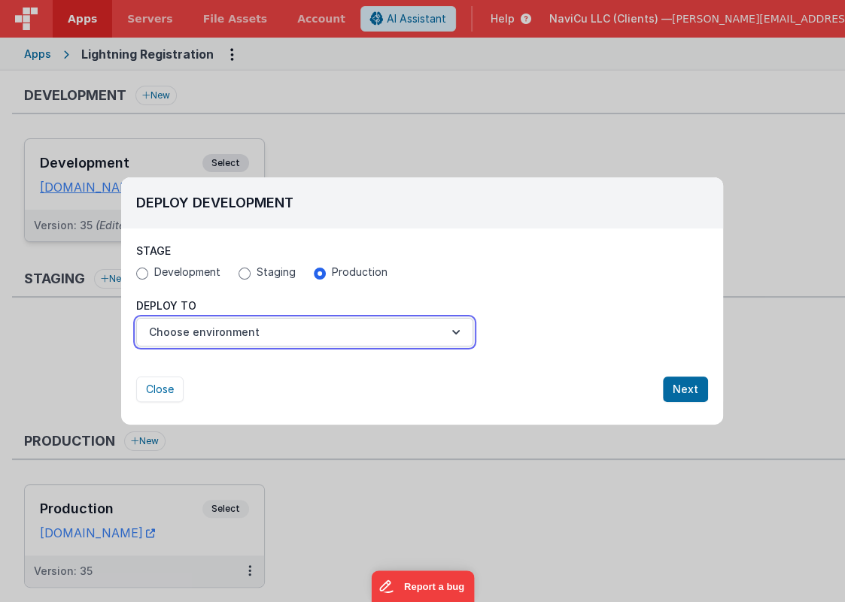
drag, startPoint x: 323, startPoint y: 323, endPoint x: 316, endPoint y: 338, distance: 16.5
click at [321, 326] on button "Choose environment" at bounding box center [304, 332] width 337 height 29
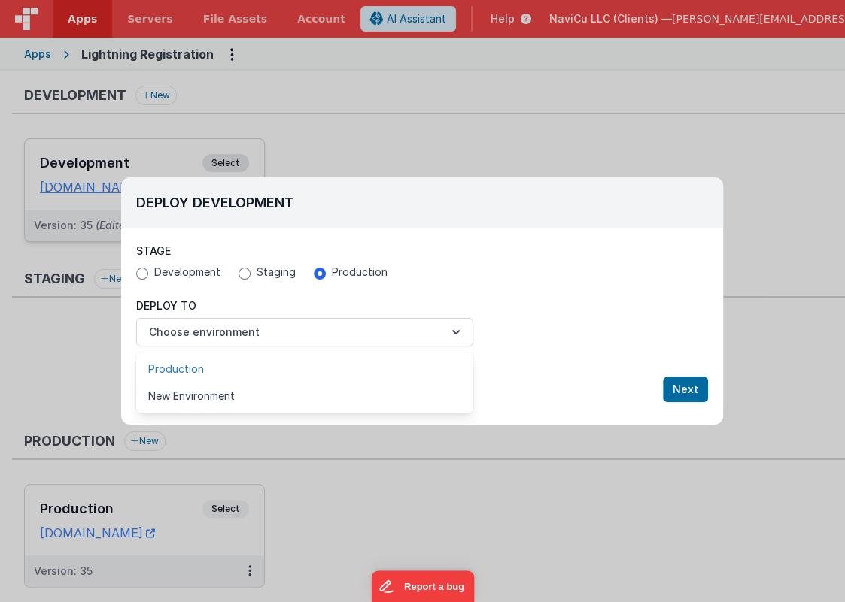
click at [290, 366] on link "Production" at bounding box center [304, 369] width 337 height 27
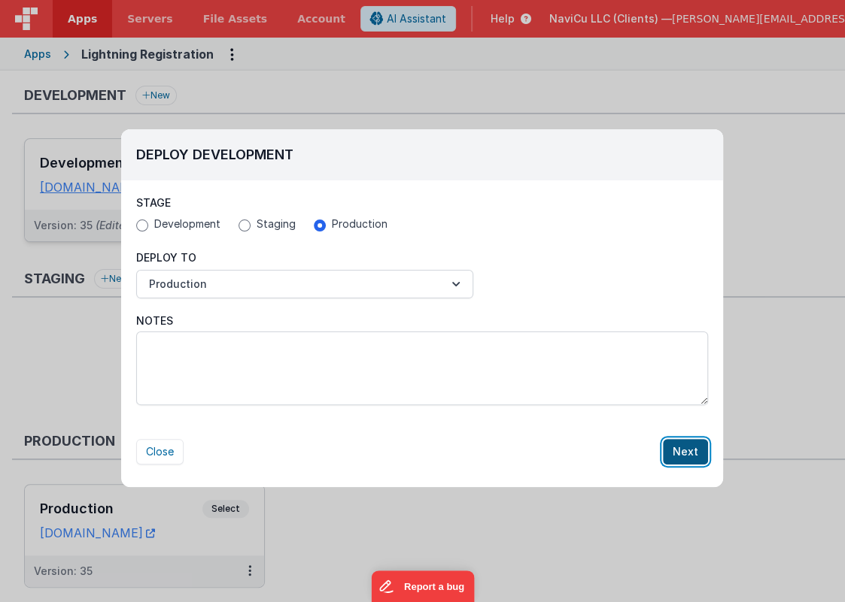
click at [672, 450] on button "Next" at bounding box center [685, 452] width 45 height 26
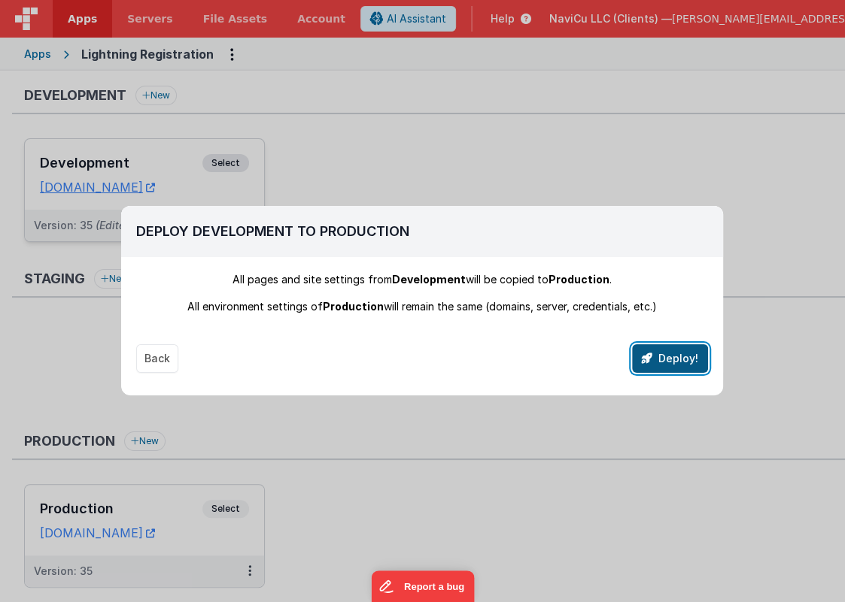
click at [669, 360] on button "Deploy!" at bounding box center [670, 358] width 76 height 29
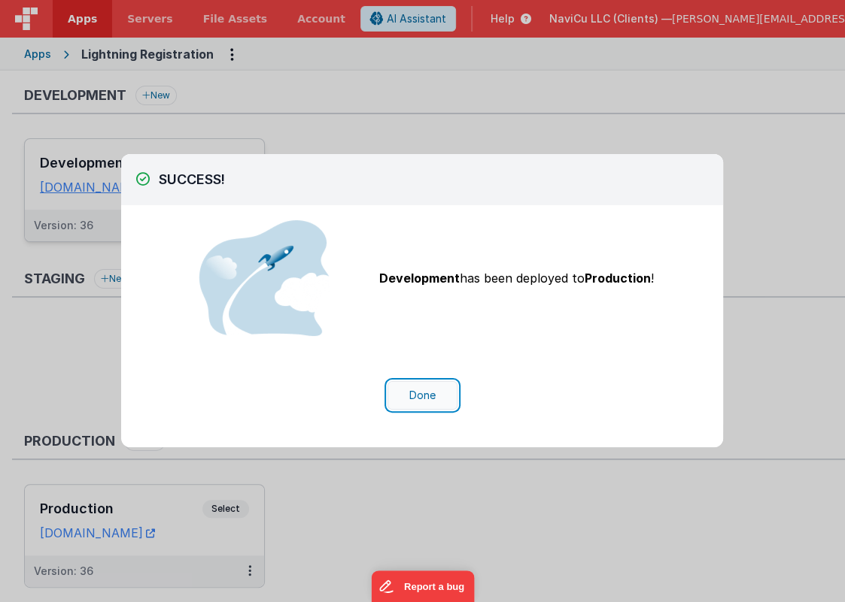
click at [427, 396] on button "Done" at bounding box center [422, 395] width 70 height 29
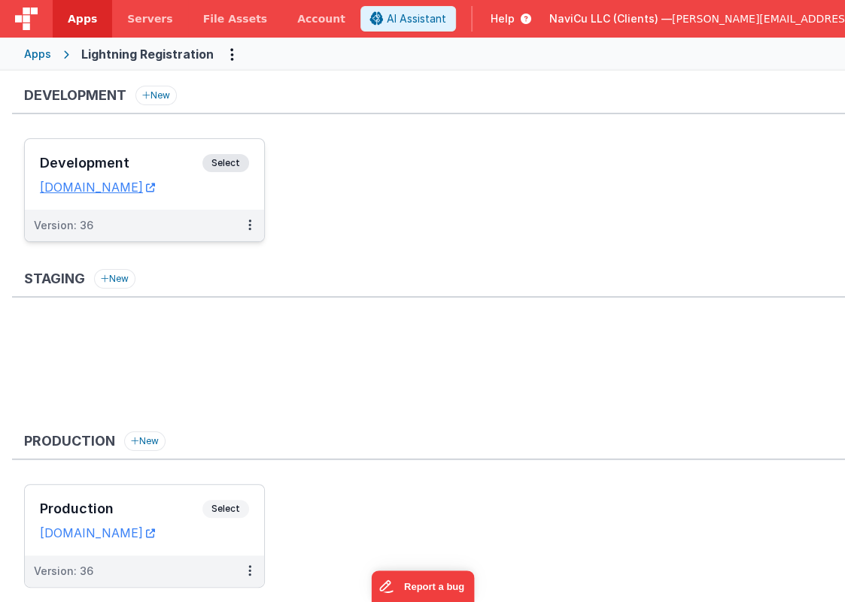
click at [169, 228] on div "Version: 36" at bounding box center [135, 225] width 202 height 15
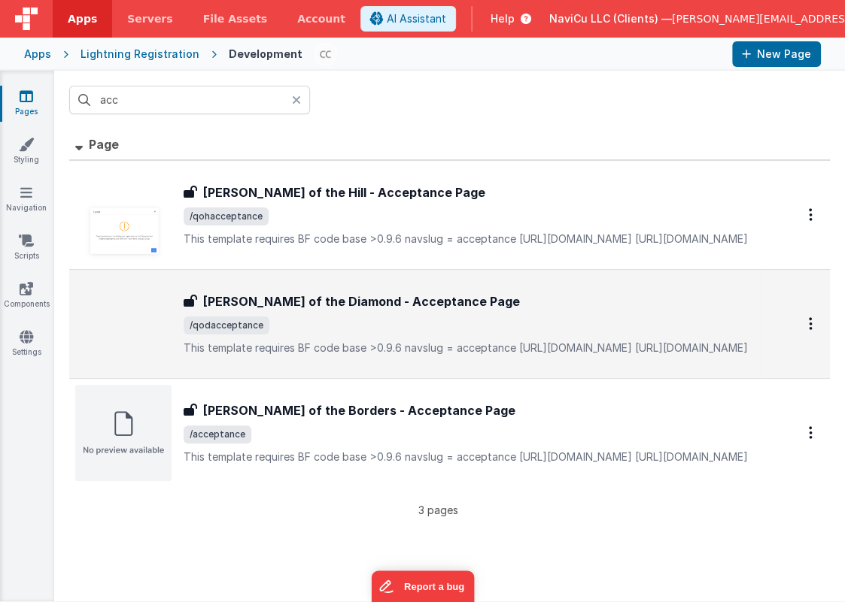
click at [319, 317] on span "/qodacceptance" at bounding box center [472, 326] width 577 height 18
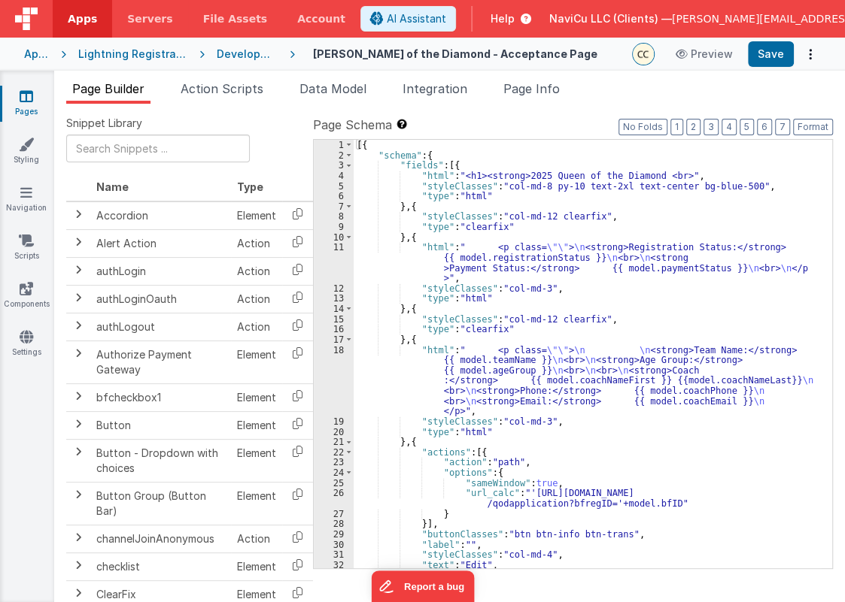
click at [475, 262] on div "[{ "schema" : { "fields" : [{ "html" : "<h1><strong>2025 Queen of the Diamond <…" at bounding box center [588, 364] width 468 height 449
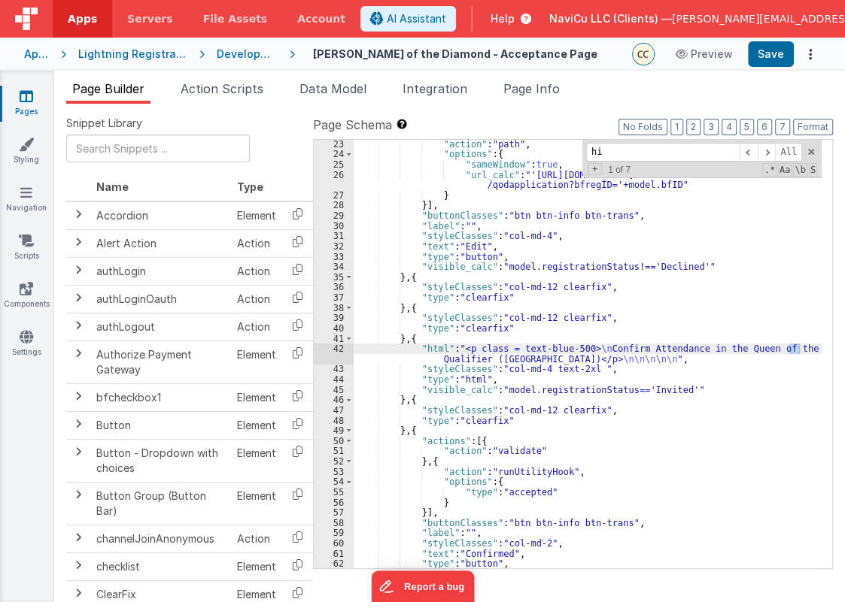
scroll to position [318, 0]
type input "hill"
click at [797, 346] on div ""action" : "path" , "options" : { "sameWindow" : true , "url_calc" : "'[URL][DO…" at bounding box center [588, 354] width 468 height 429
click at [797, 346] on div ""action" : "path" , "options" : { "sameWindow" : true , "url_calc" : "'[URL][DO…" at bounding box center [588, 363] width 468 height 449
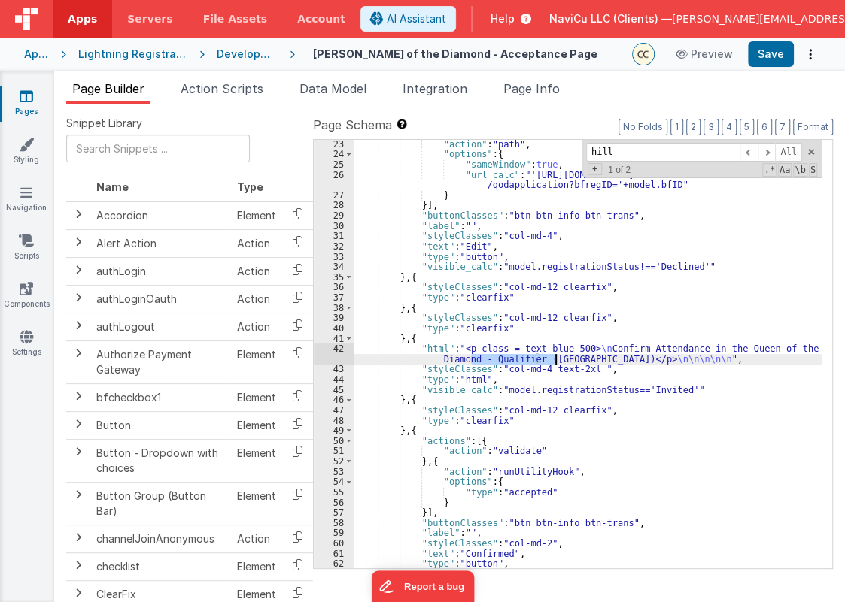
drag, startPoint x: 470, startPoint y: 360, endPoint x: 555, endPoint y: 357, distance: 85.0
click at [555, 357] on div ""action" : "path" , "options" : { "sameWindow" : true , "url_calc" : "'[URL][DO…" at bounding box center [588, 363] width 468 height 449
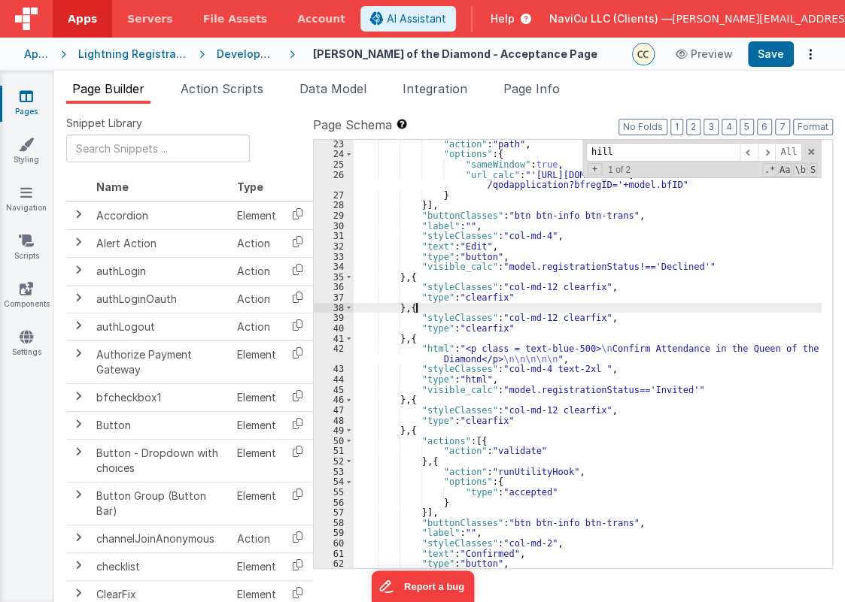
click at [583, 311] on div ""action" : "path" , "options" : { "sameWindow" : true , "url_calc" : "'[URL][DO…" at bounding box center [588, 363] width 468 height 449
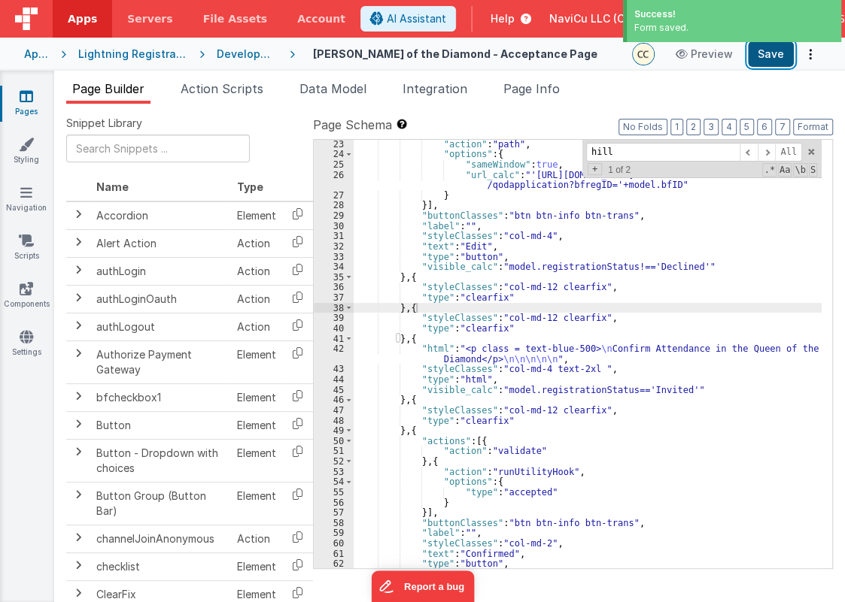
click at [768, 61] on button "Save" at bounding box center [771, 54] width 46 height 26
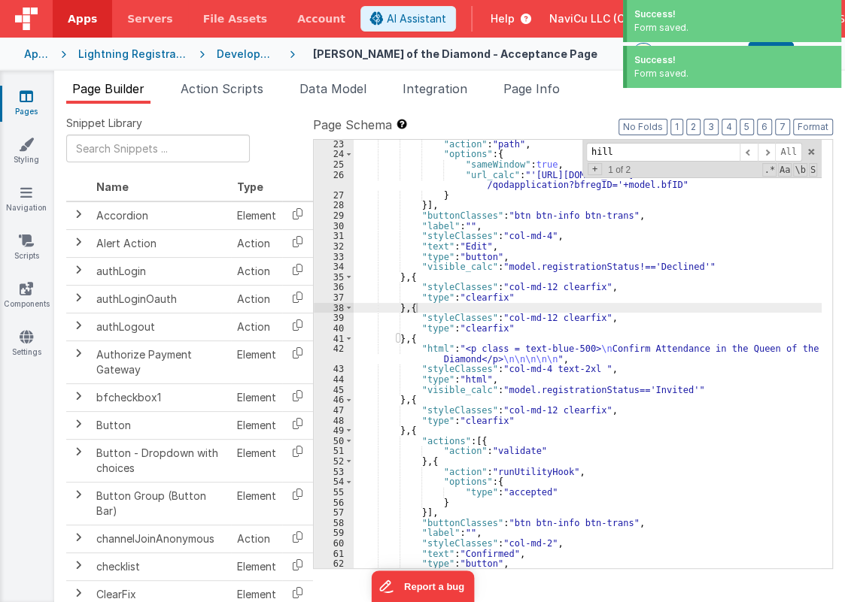
click at [249, 54] on div "Development" at bounding box center [247, 54] width 61 height 15
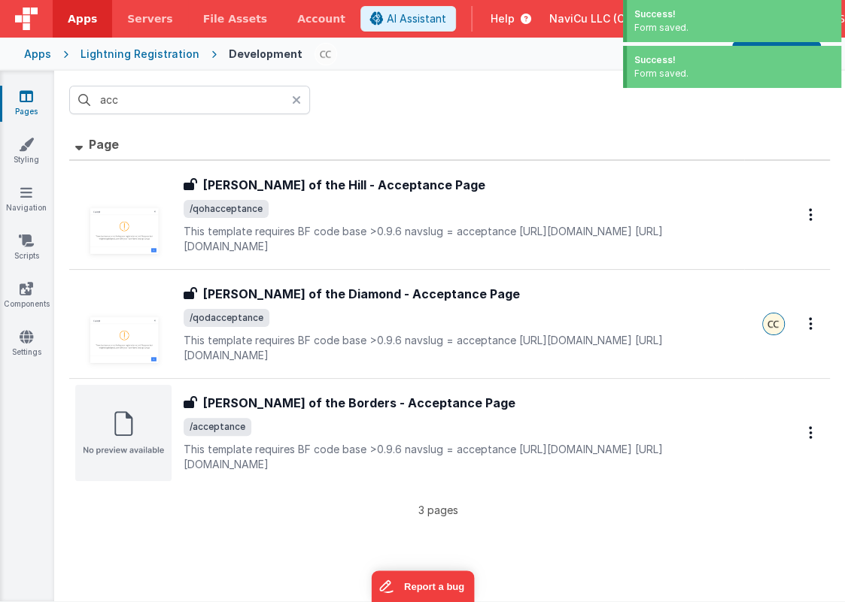
click at [185, 56] on div "Lightning Registration" at bounding box center [139, 54] width 119 height 15
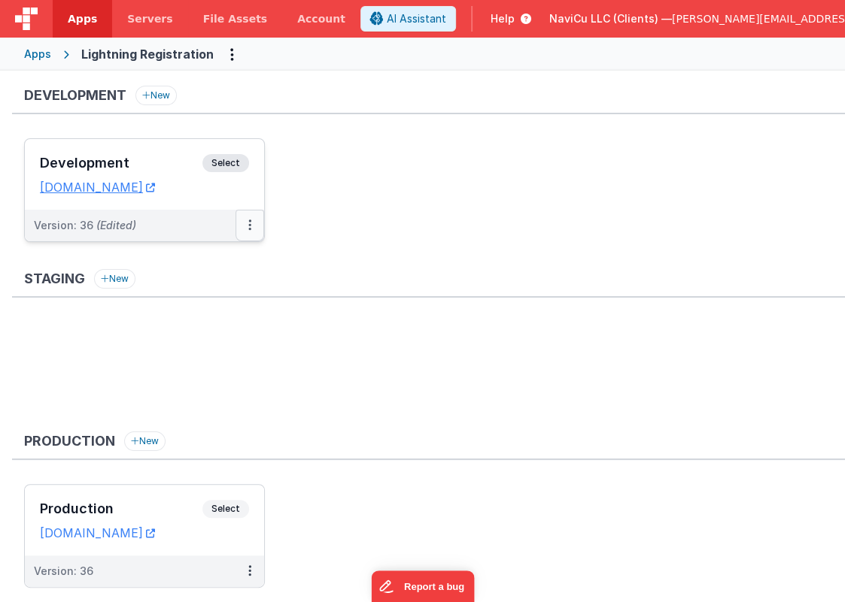
click at [247, 222] on button at bounding box center [249, 226] width 29 height 32
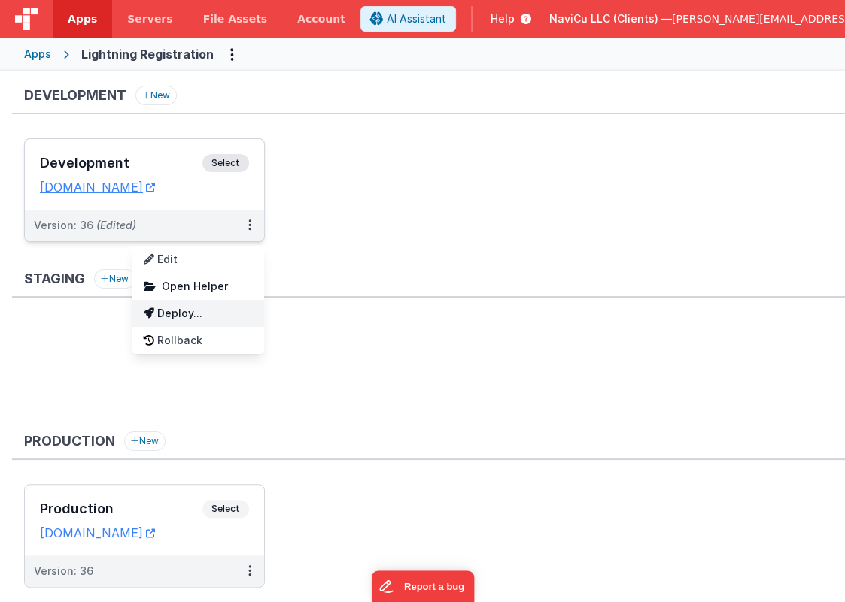
click at [204, 311] on link "Deploy..." at bounding box center [198, 313] width 132 height 27
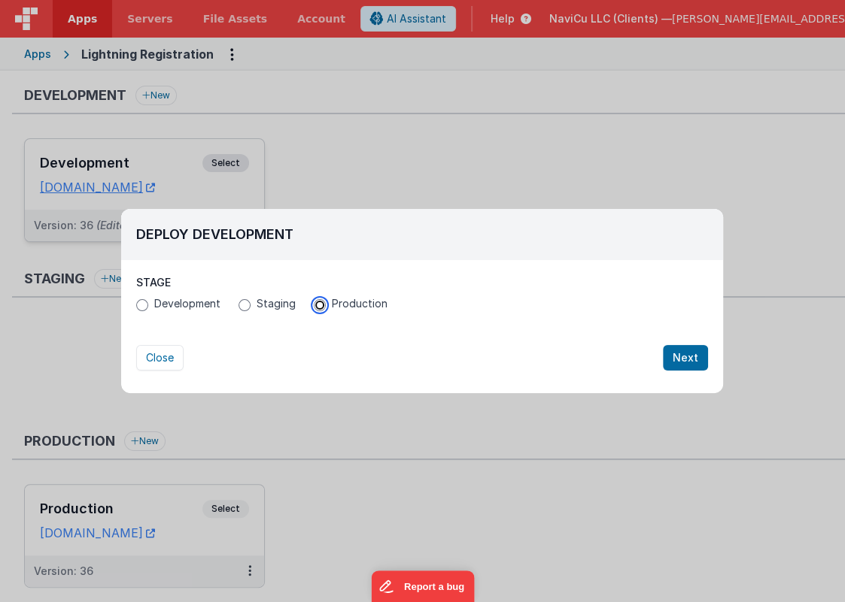
click at [319, 308] on input "Production" at bounding box center [320, 305] width 12 height 12
radio input "true"
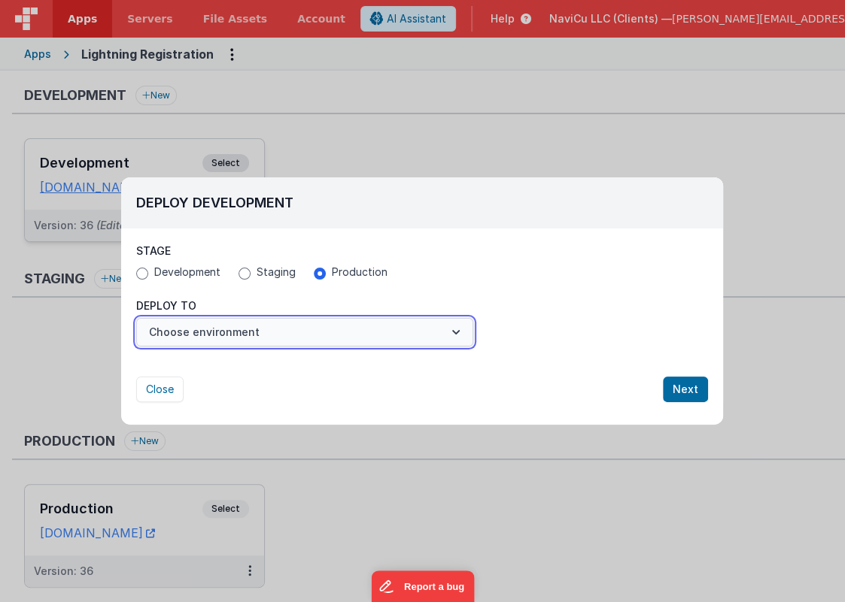
click at [329, 328] on button "Choose environment" at bounding box center [304, 332] width 337 height 29
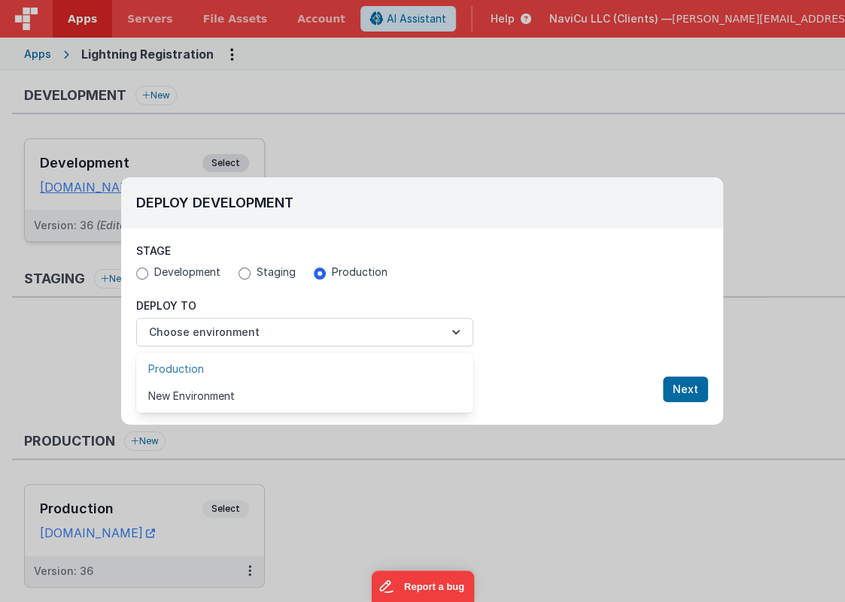
click at [317, 361] on link "Production" at bounding box center [304, 369] width 337 height 27
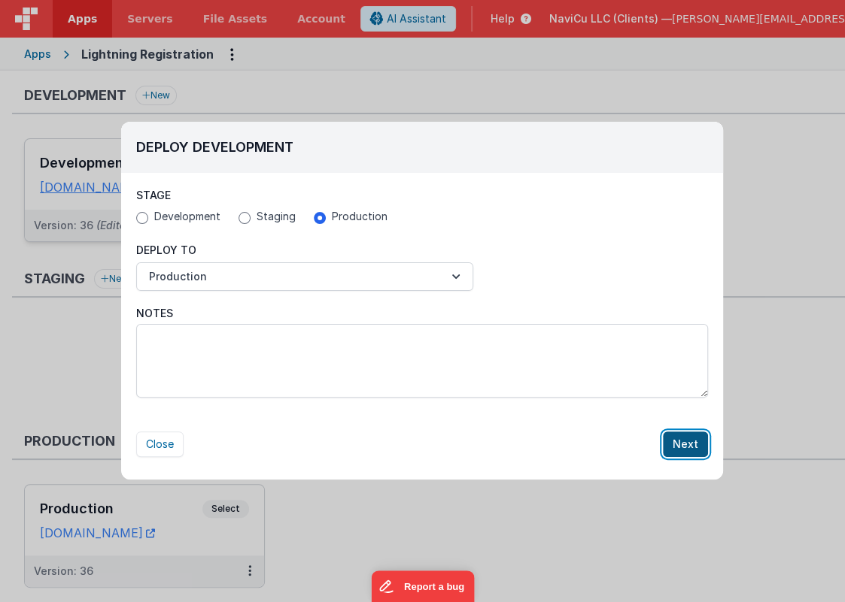
click at [688, 436] on button "Next" at bounding box center [685, 445] width 45 height 26
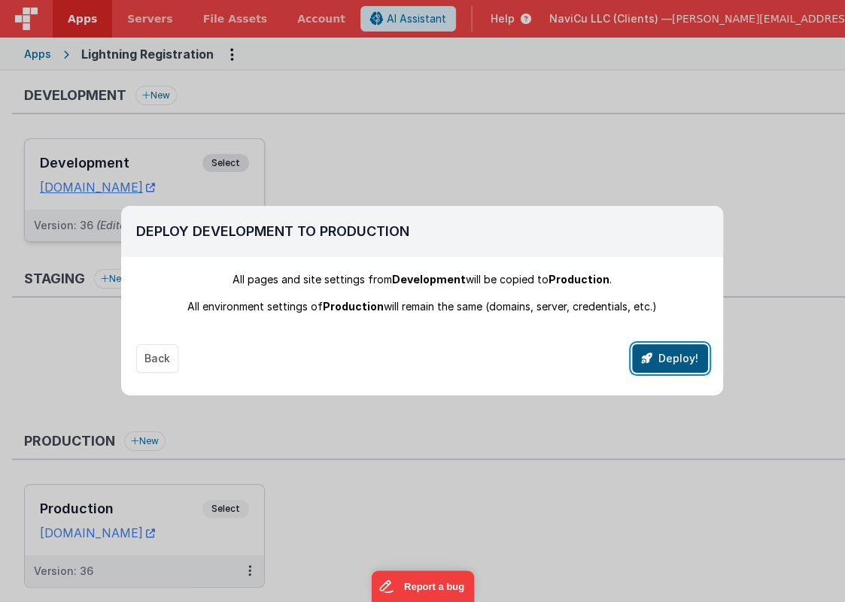
click at [641, 350] on button "Deploy!" at bounding box center [670, 358] width 76 height 29
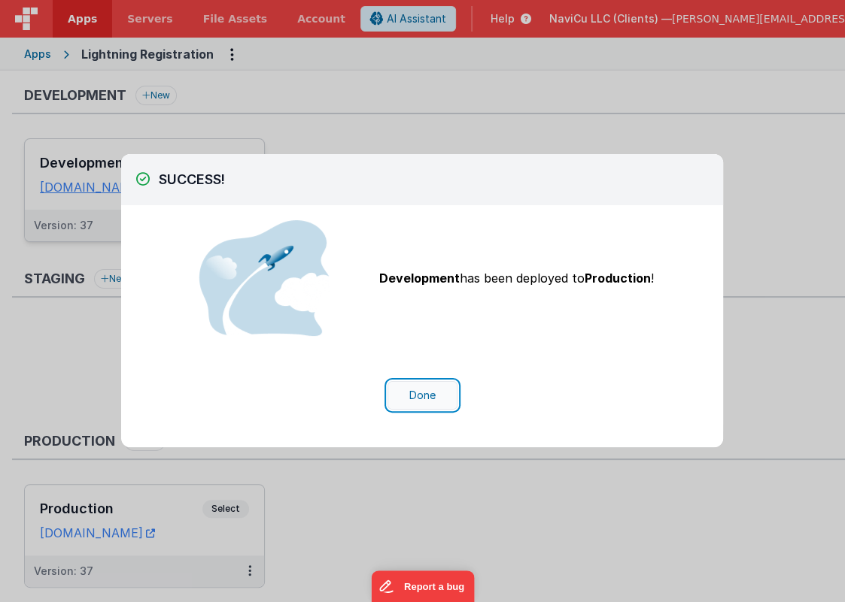
click at [428, 391] on button "Done" at bounding box center [422, 395] width 70 height 29
